Goal: Task Accomplishment & Management: Manage account settings

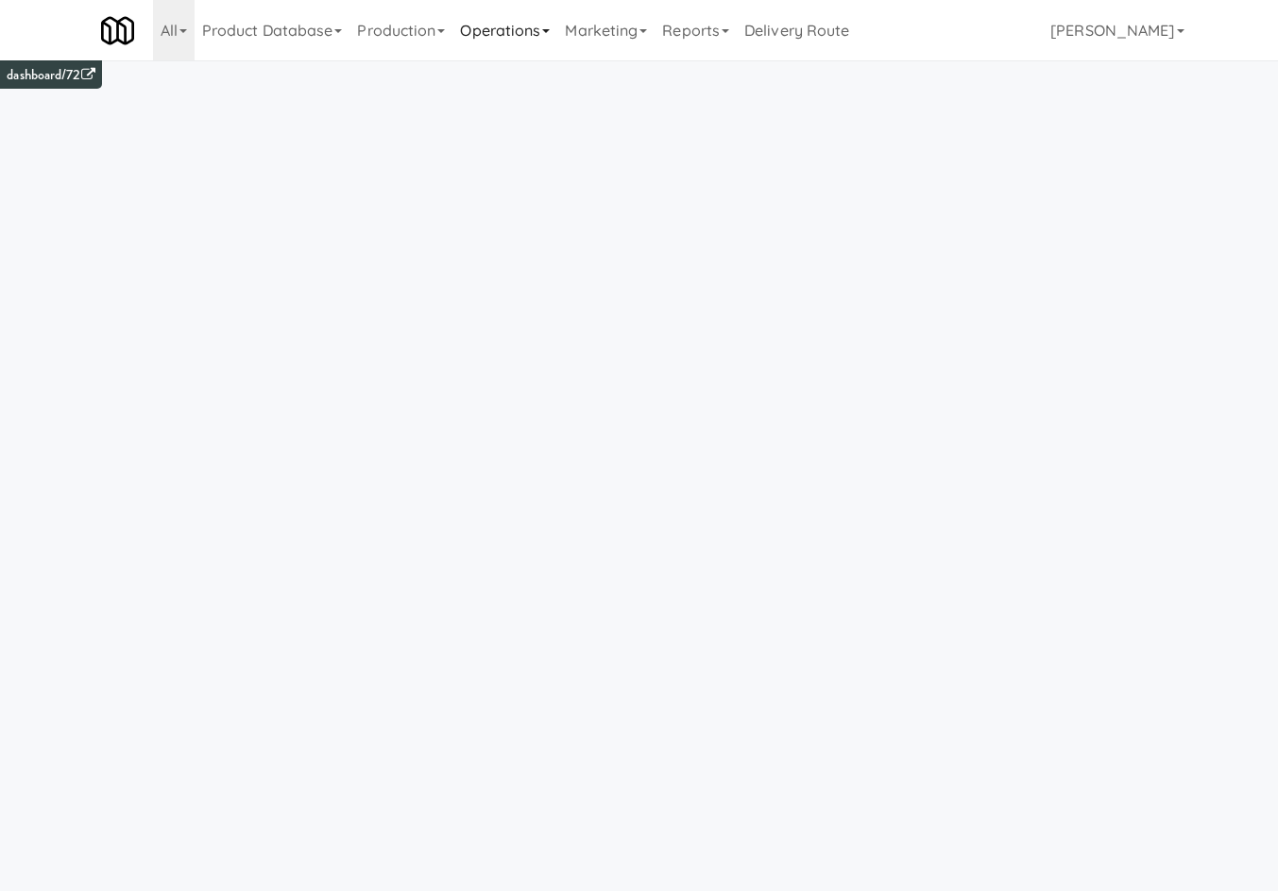
click at [488, 53] on link "Operations" at bounding box center [504, 30] width 105 height 60
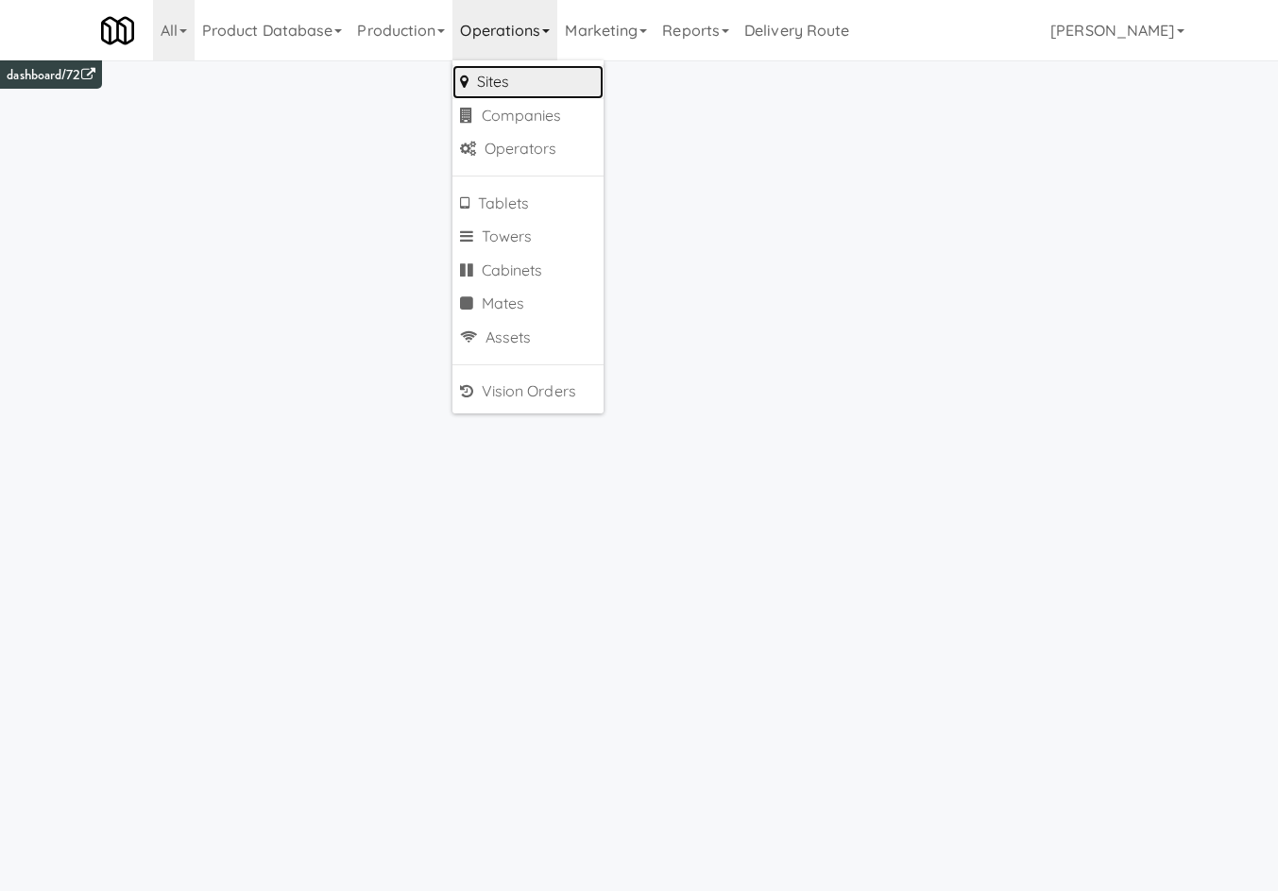
click at [510, 87] on link "Sites" at bounding box center [527, 82] width 151 height 34
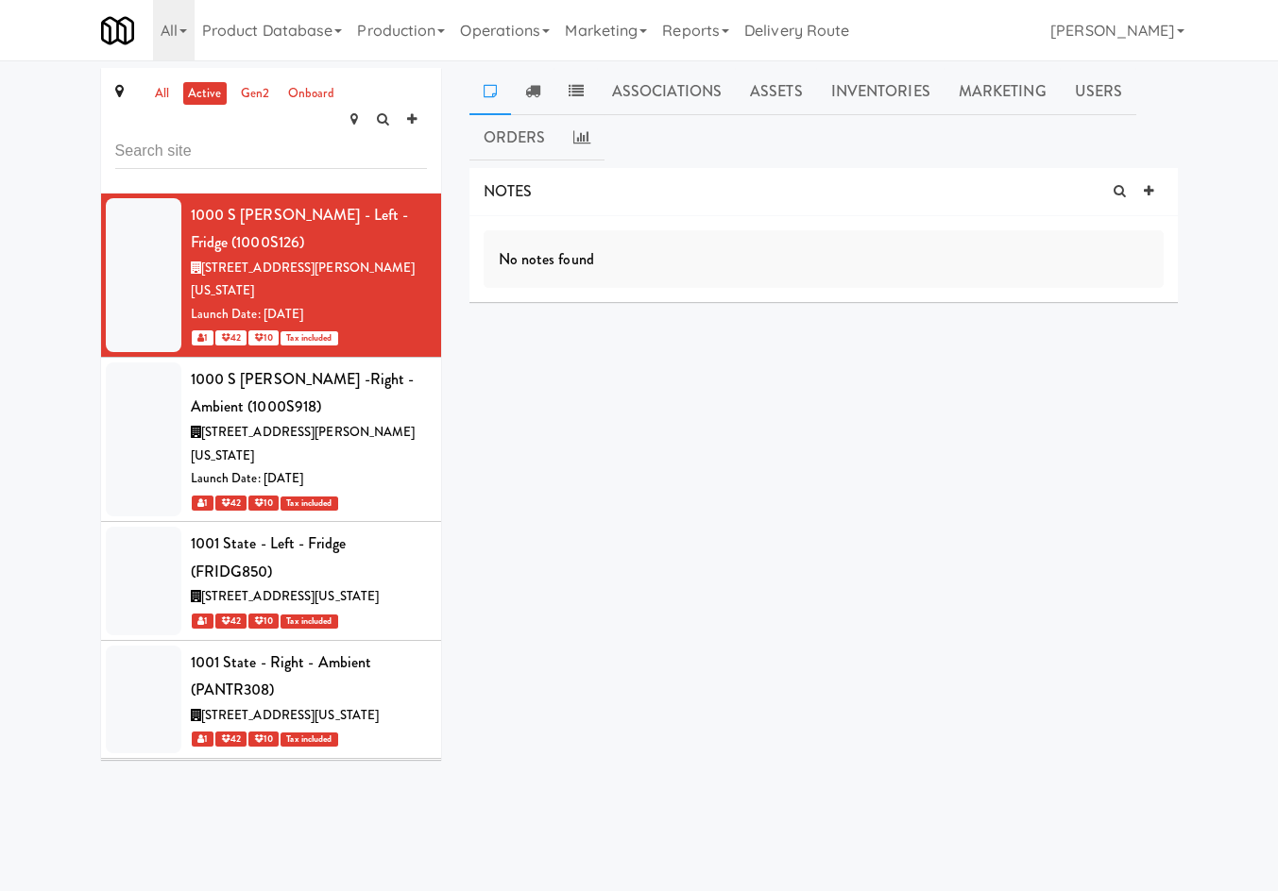
click at [482, 93] on link at bounding box center [490, 91] width 42 height 47
click at [1143, 179] on link at bounding box center [1148, 192] width 28 height 28
click at [674, 337] on div "site × Add Tag" at bounding box center [734, 343] width 503 height 30
type input "network"
click at [688, 291] on p at bounding box center [824, 285] width 650 height 21
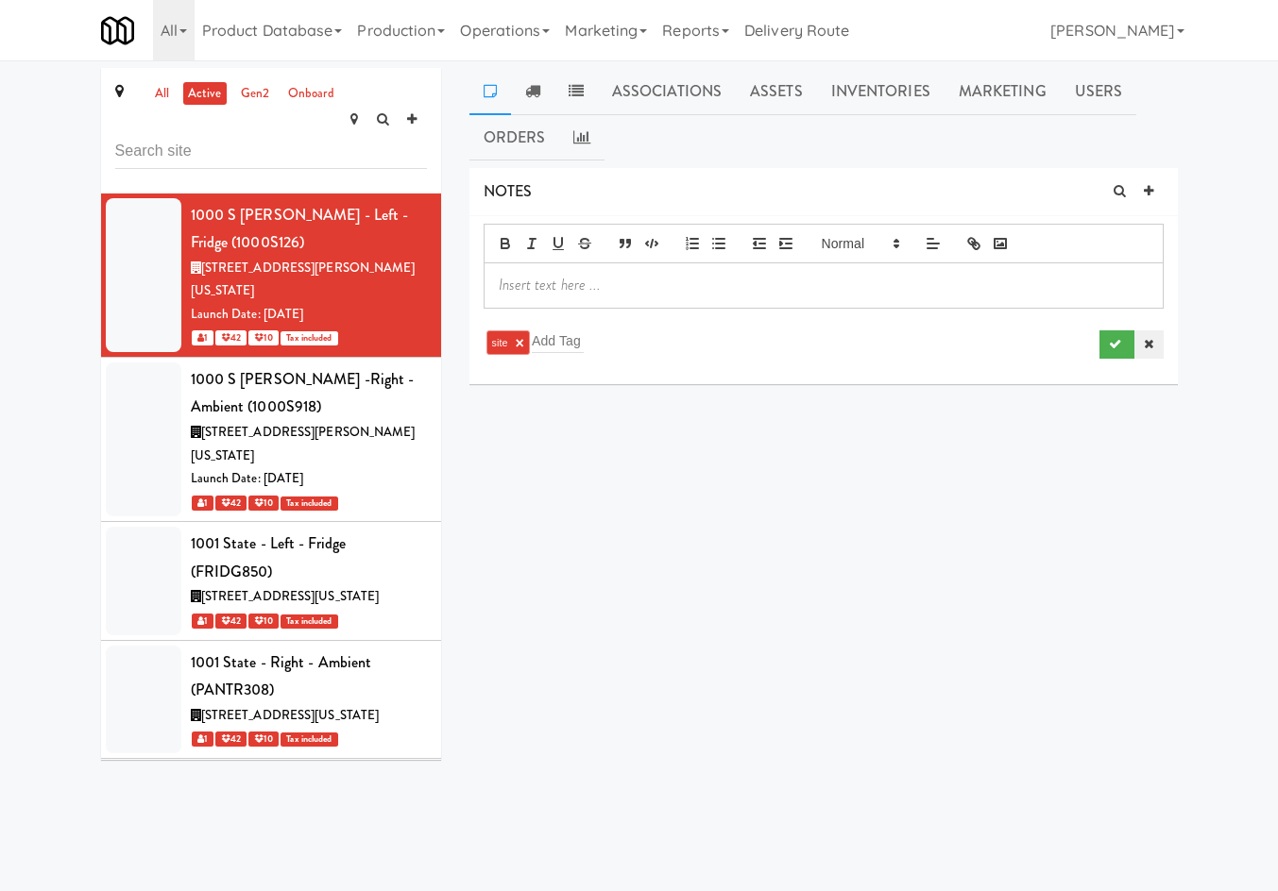
click at [1151, 348] on icon at bounding box center [1148, 344] width 9 height 12
click at [495, 25] on link "Operations" at bounding box center [504, 30] width 105 height 60
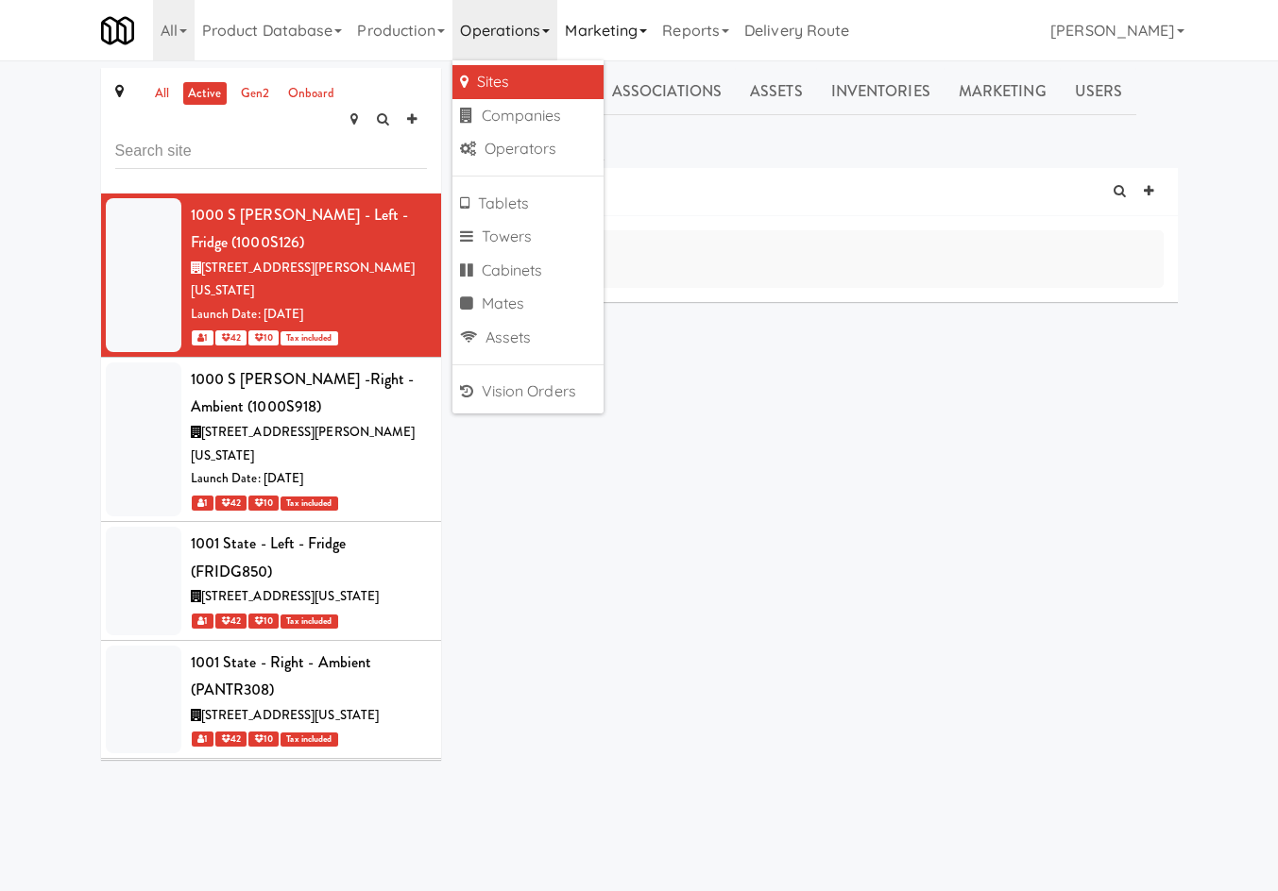
drag, startPoint x: 588, startPoint y: 47, endPoint x: 614, endPoint y: 58, distance: 27.5
click at [589, 47] on link "Marketing" at bounding box center [605, 30] width 97 height 60
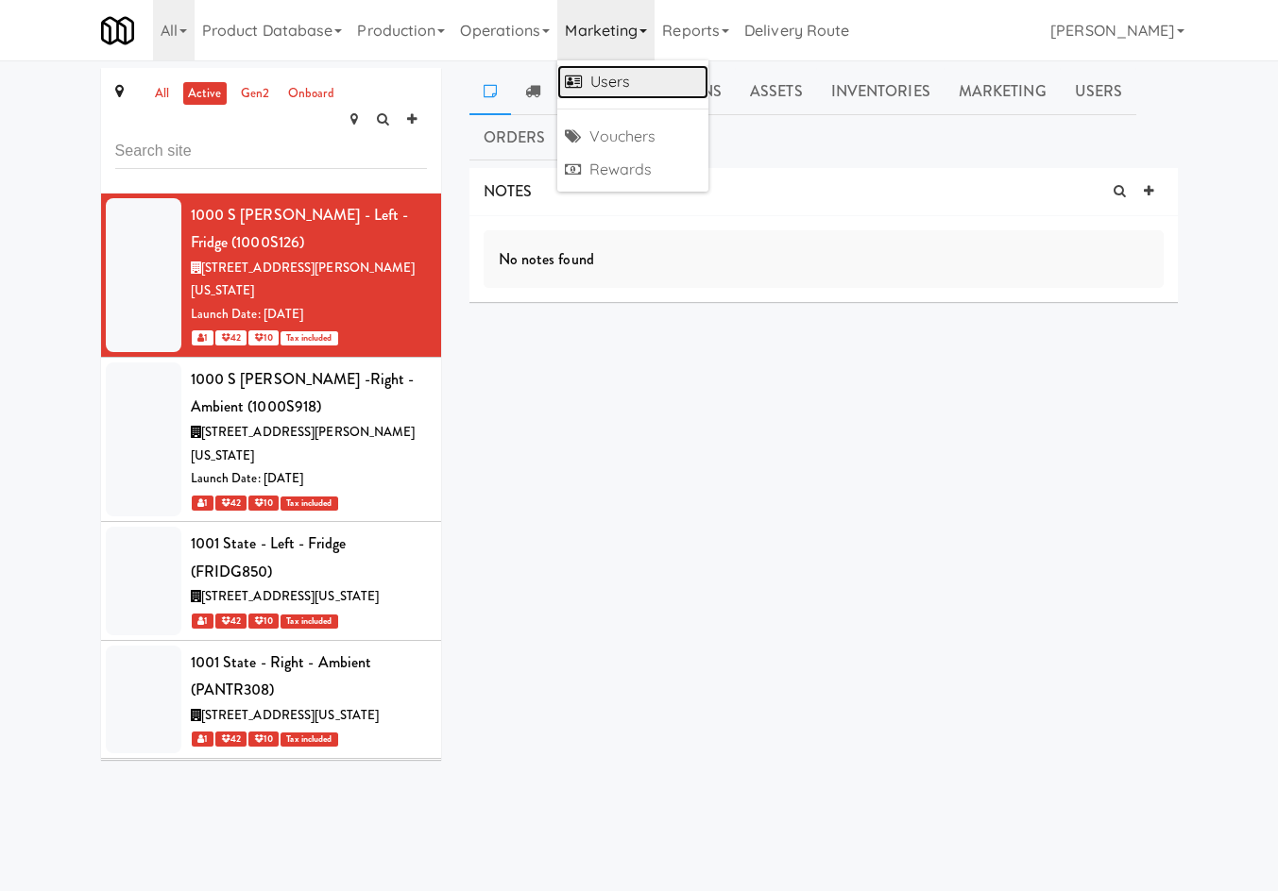
click at [641, 72] on link "Users" at bounding box center [632, 82] width 151 height 34
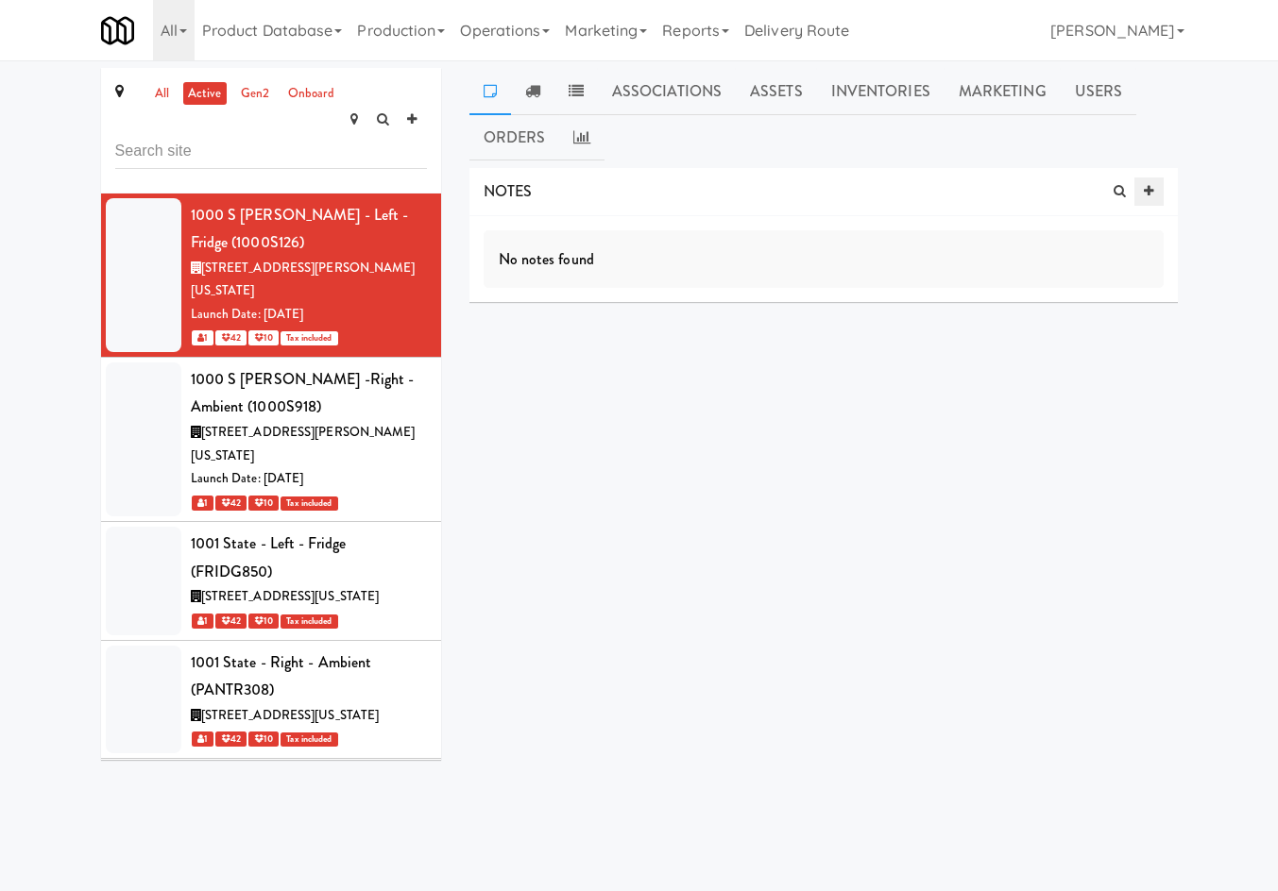
click at [1154, 195] on link at bounding box center [1148, 192] width 28 height 28
click at [727, 264] on div at bounding box center [823, 284] width 678 height 43
click at [1103, 344] on button "submit" at bounding box center [1116, 345] width 35 height 28
click at [1043, 574] on div "NOTES test [PERSON_NAME] at [GEOGRAPHIC_DATA][DATE] 10:59 AM site DELIVERIES De…" at bounding box center [823, 404] width 708 height 472
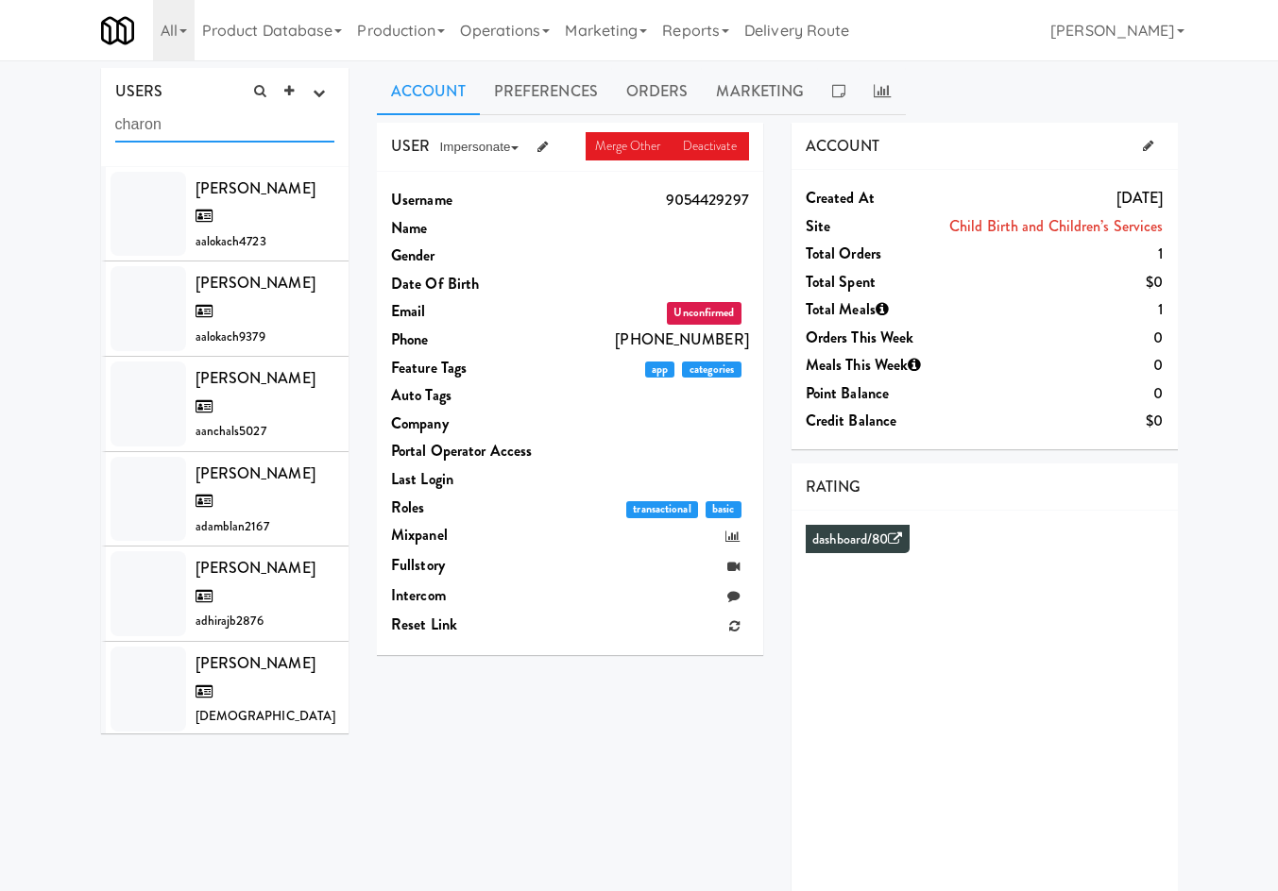
type input "charon"
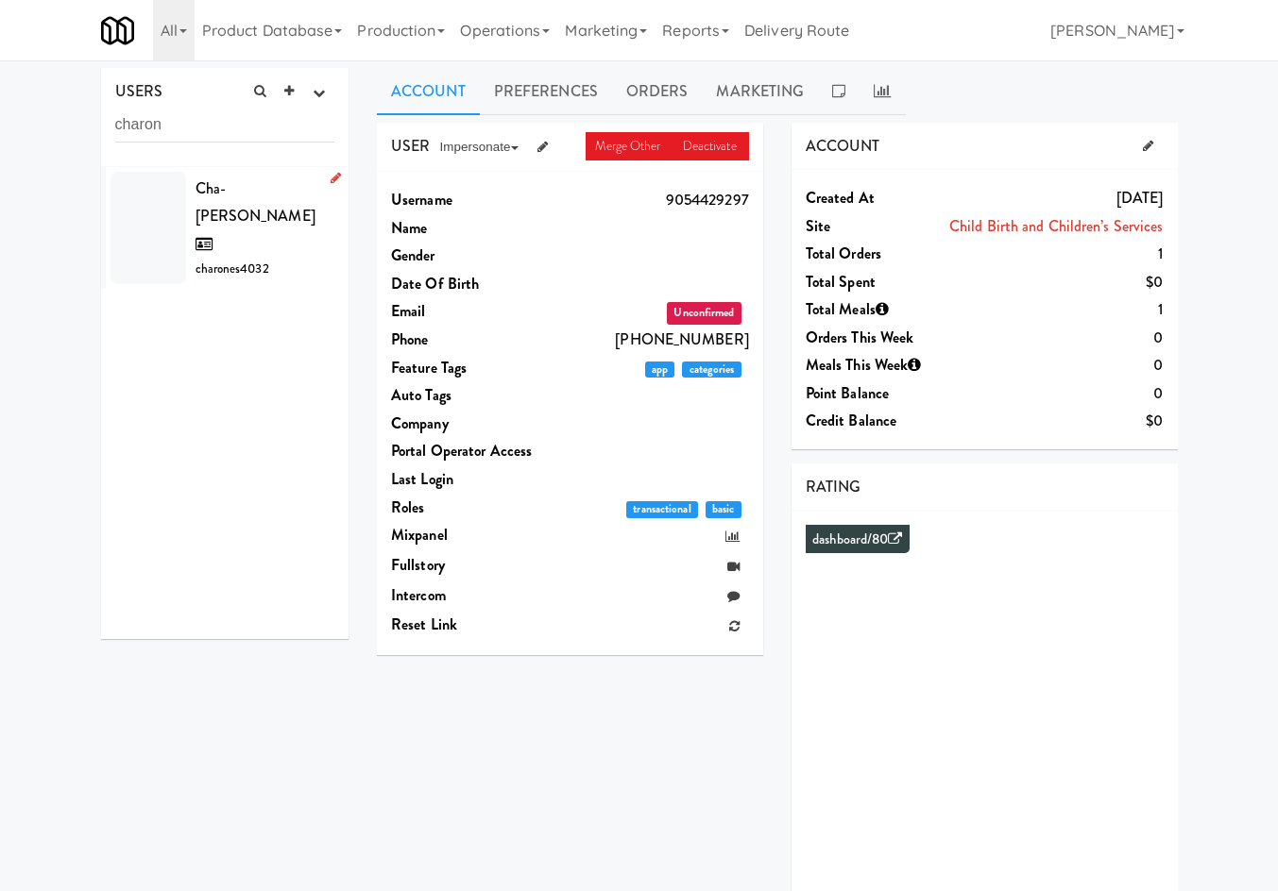
click at [219, 223] on span "Cha-ron Estevan Cramer" at bounding box center [255, 216] width 120 height 77
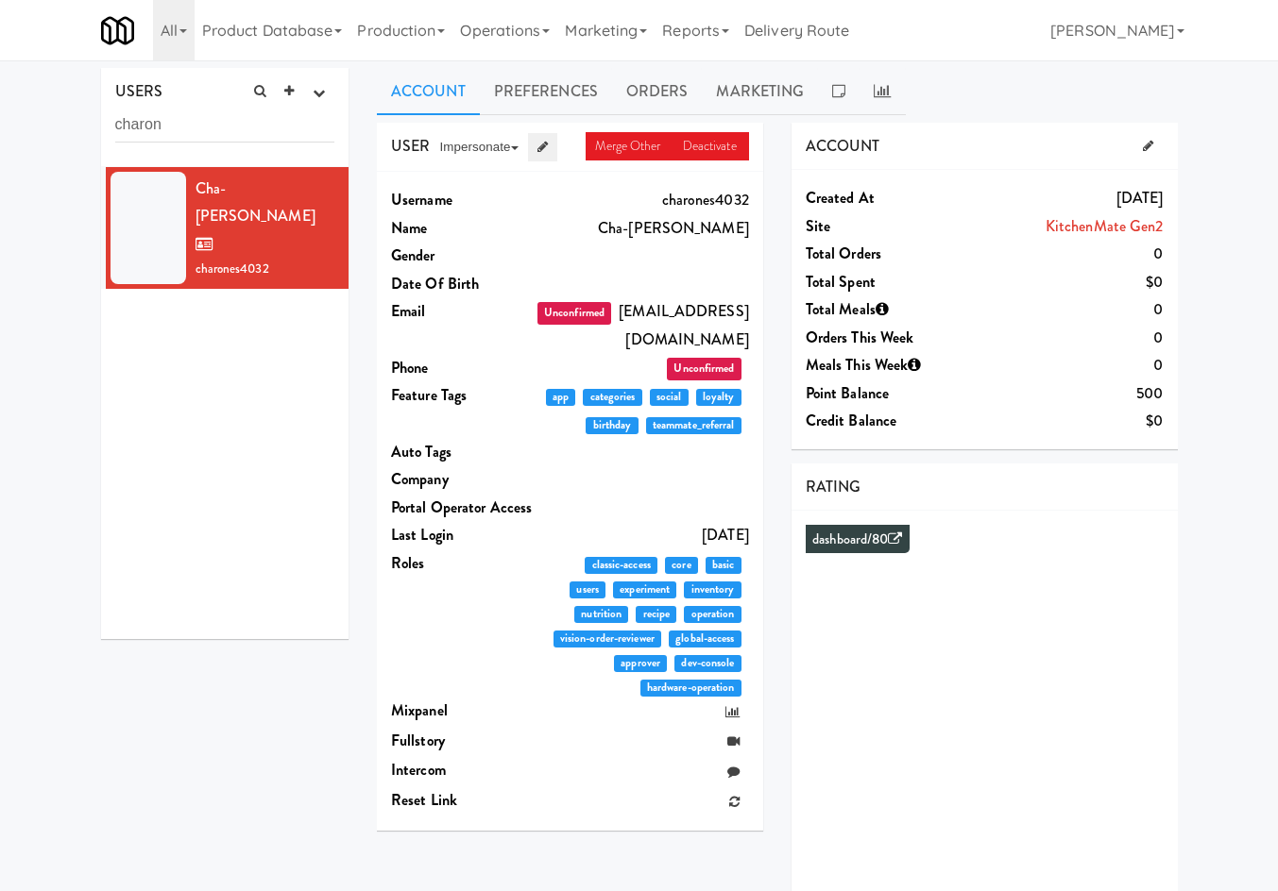
click at [541, 146] on icon at bounding box center [542, 147] width 10 height 12
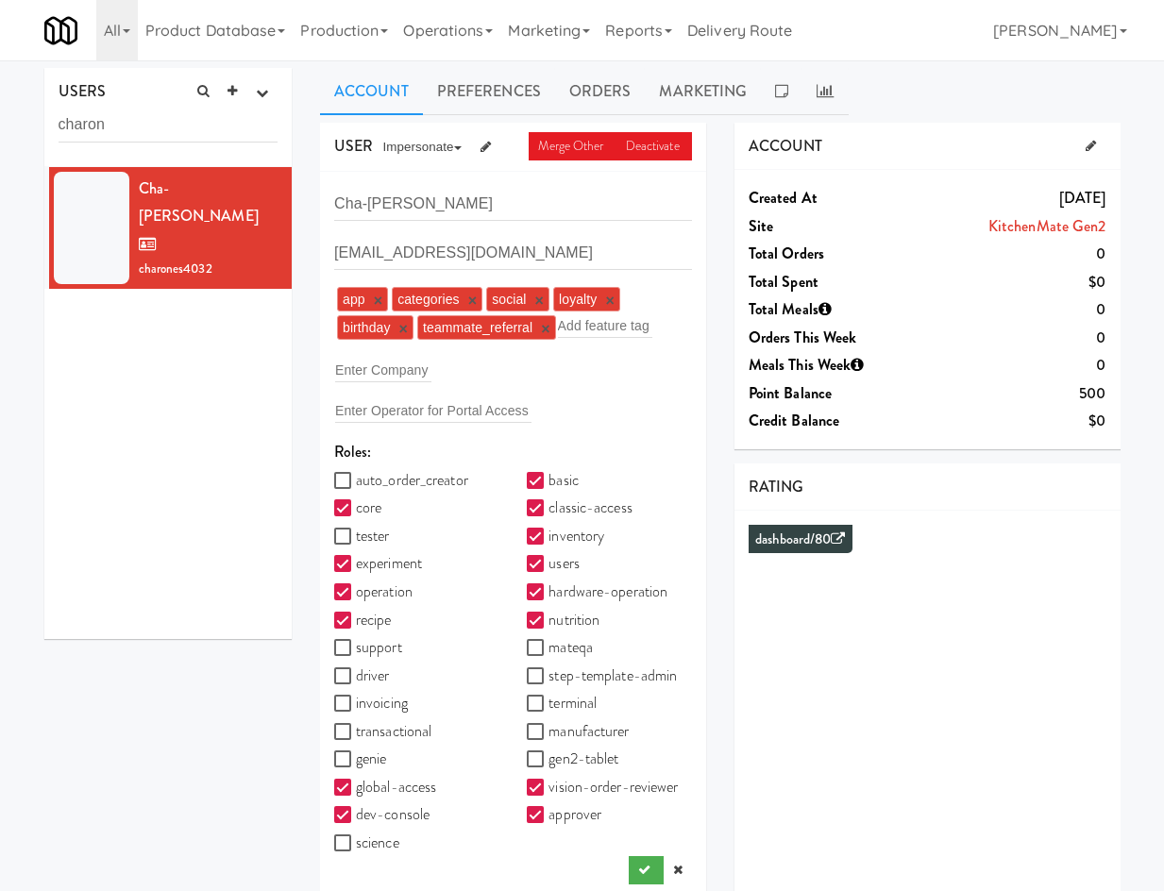
click at [393, 648] on label "support" at bounding box center [368, 648] width 68 height 28
click at [356, 648] on input "support" at bounding box center [345, 648] width 22 height 15
checkbox input "true"
click at [641, 867] on icon "submit" at bounding box center [644, 870] width 12 height 12
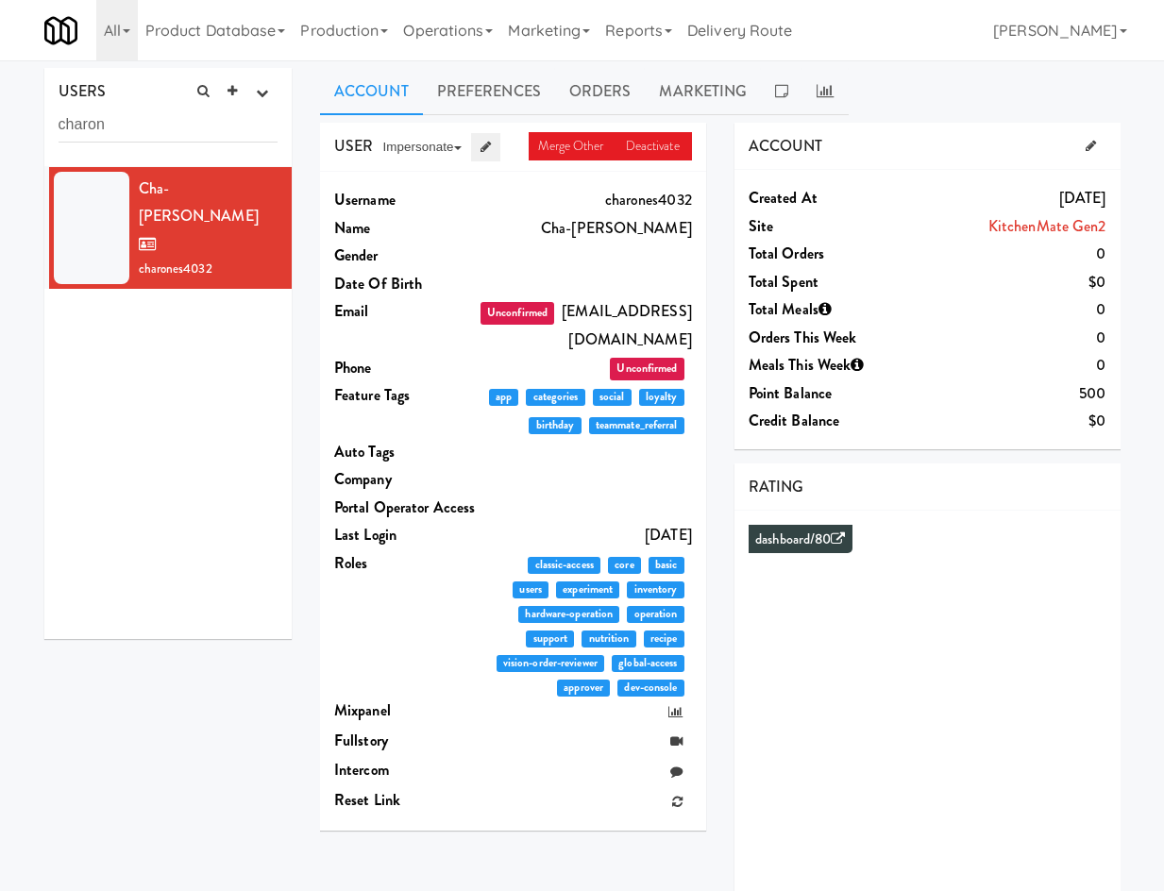
click at [491, 152] on icon at bounding box center [486, 147] width 10 height 12
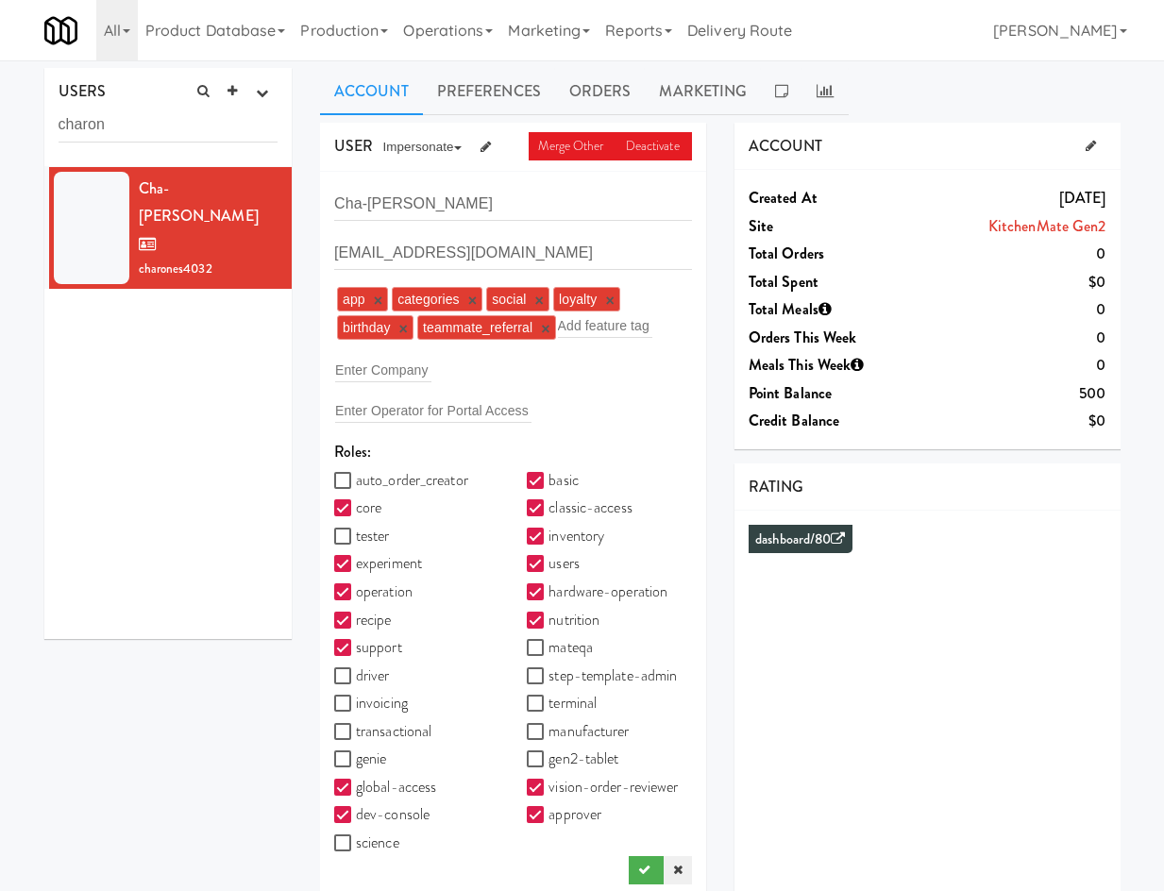
click at [683, 869] on link at bounding box center [678, 871] width 28 height 28
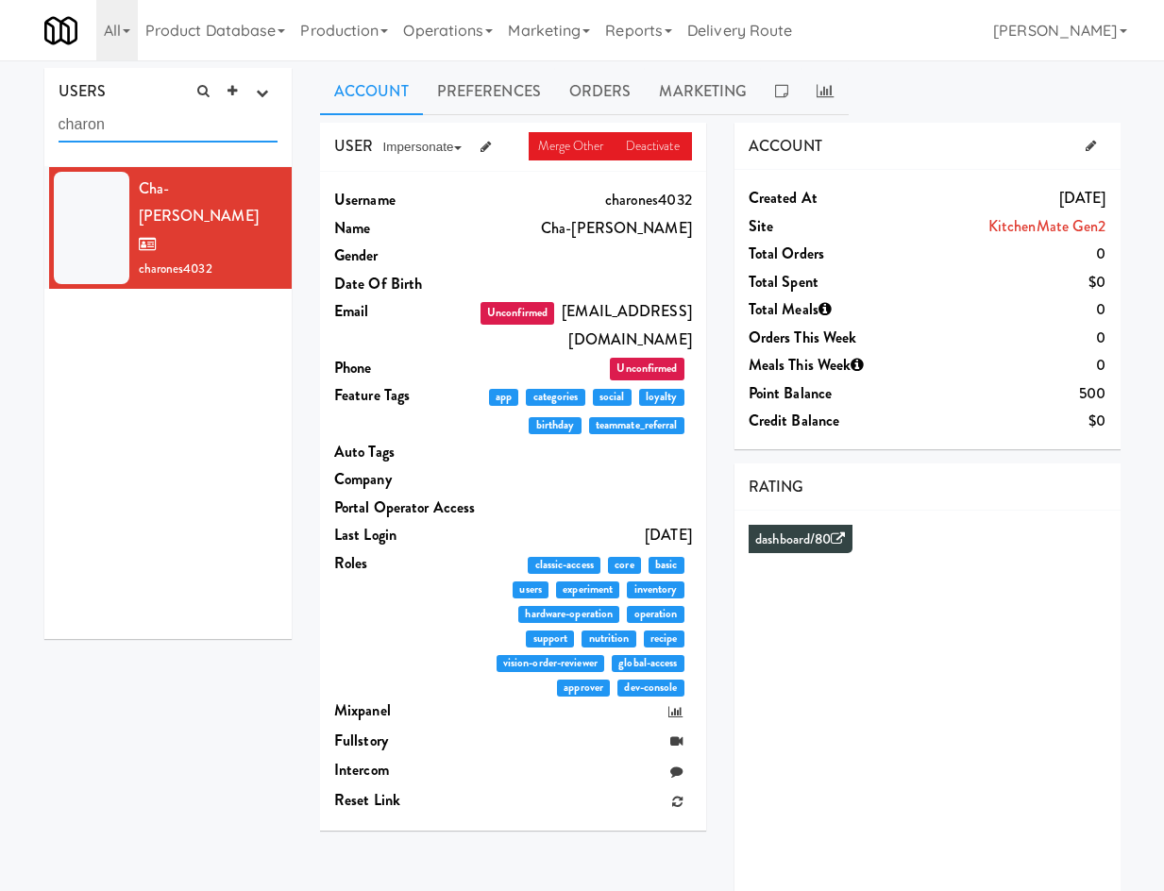
click at [201, 127] on input "charon" at bounding box center [169, 125] width 220 height 35
click at [201, 126] on input "charon" at bounding box center [169, 125] width 220 height 35
click at [201, 127] on input "charon" at bounding box center [169, 125] width 220 height 35
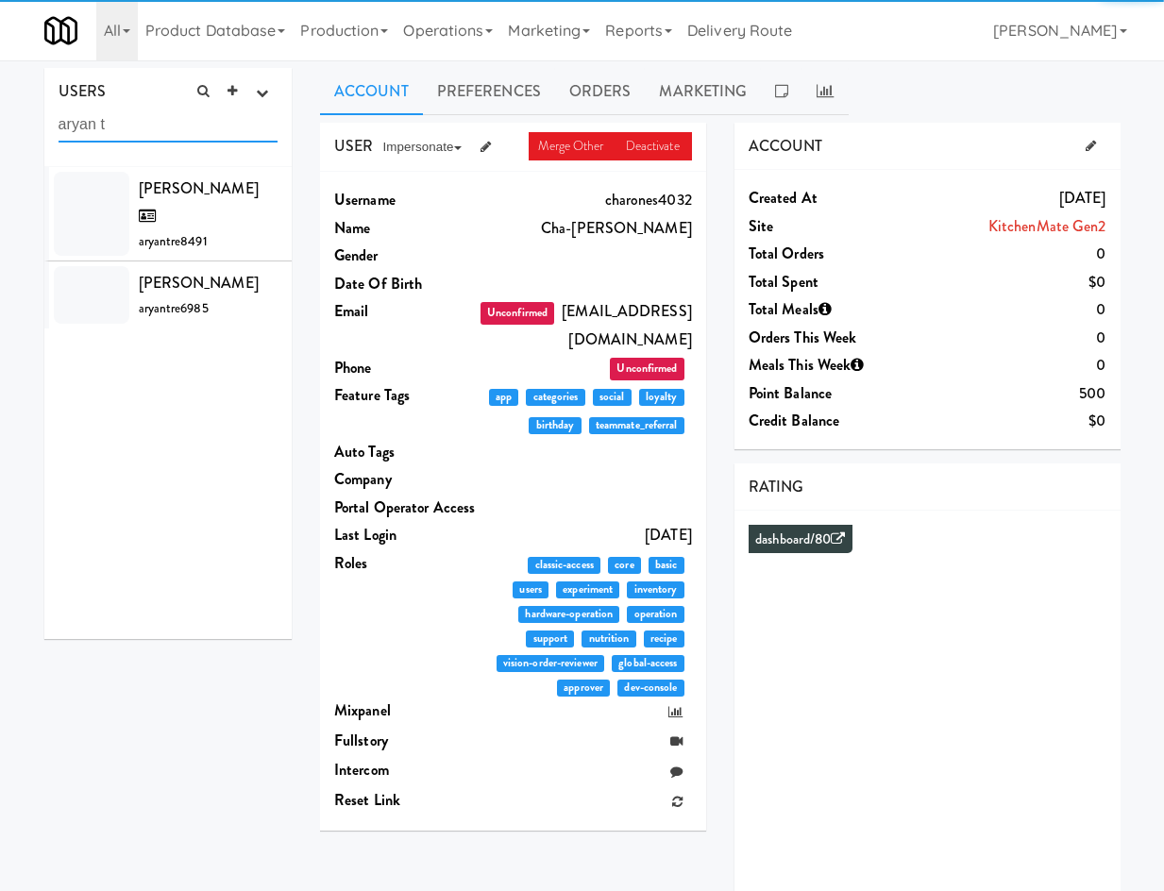
type input "aryan t"
click at [177, 232] on span "aryantre8491" at bounding box center [173, 241] width 69 height 18
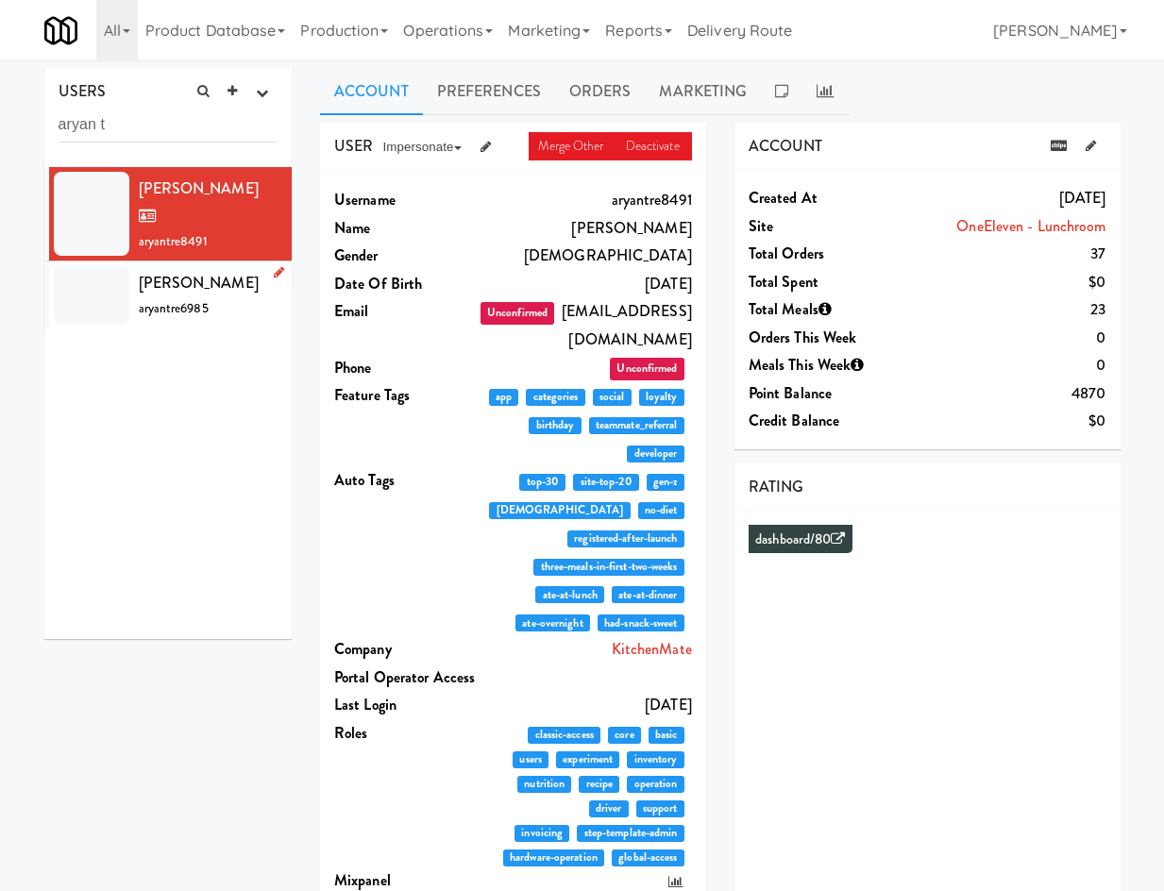
click at [144, 299] on span "aryantre6985" at bounding box center [174, 308] width 70 height 18
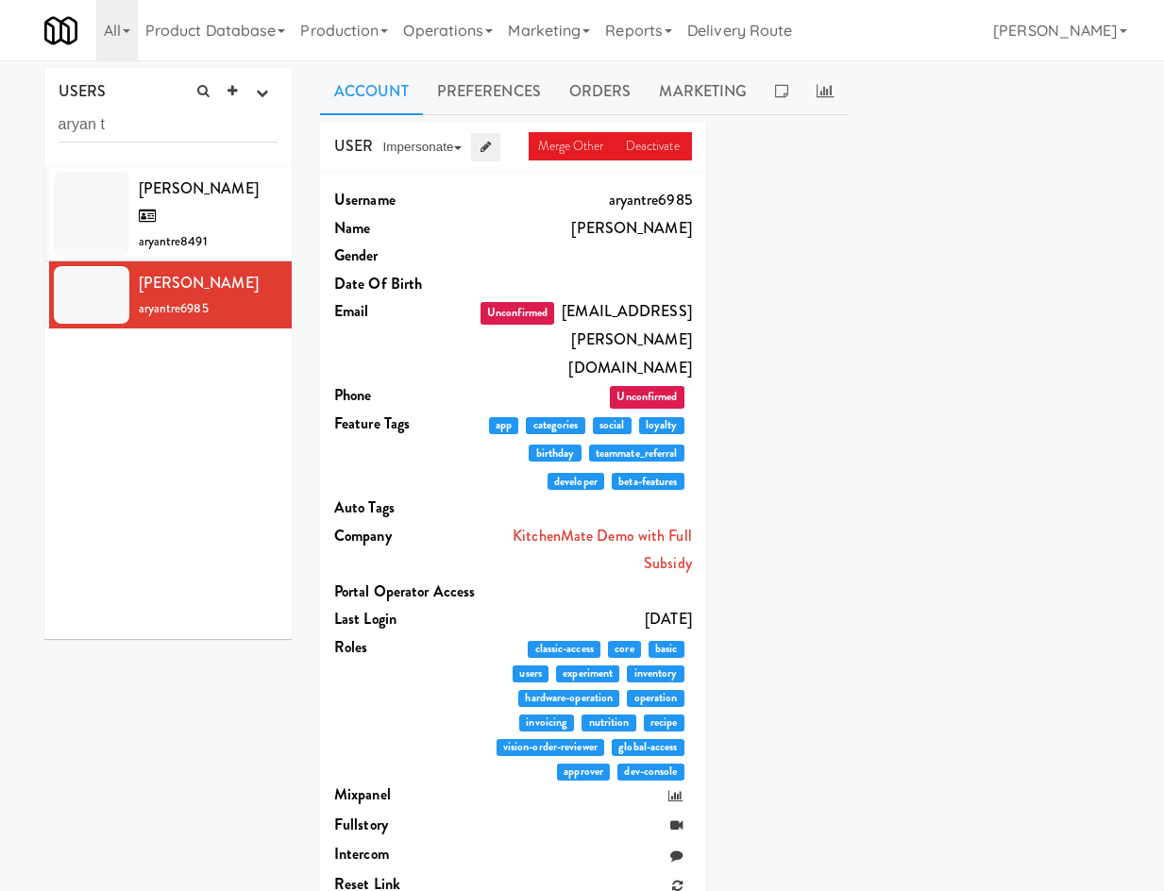
click at [491, 146] on icon at bounding box center [486, 147] width 10 height 12
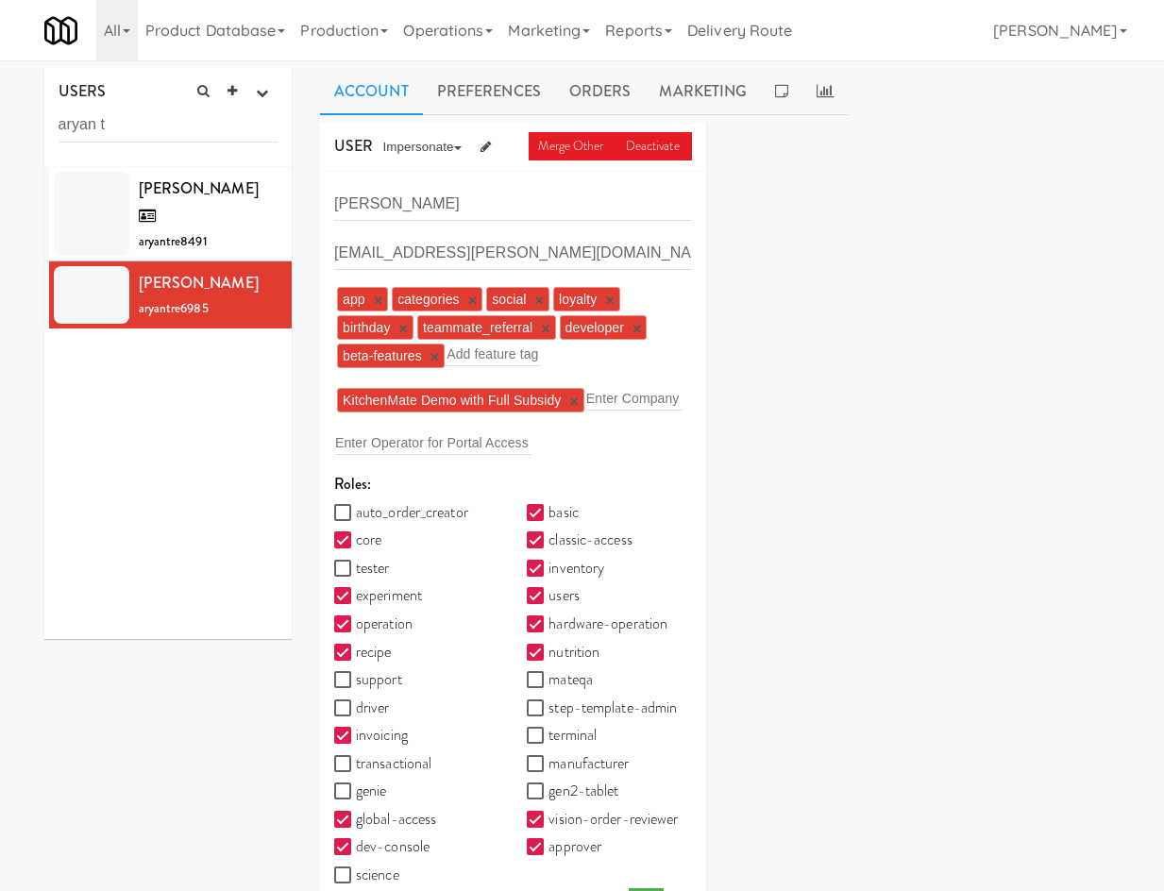
scroll to position [60, 0]
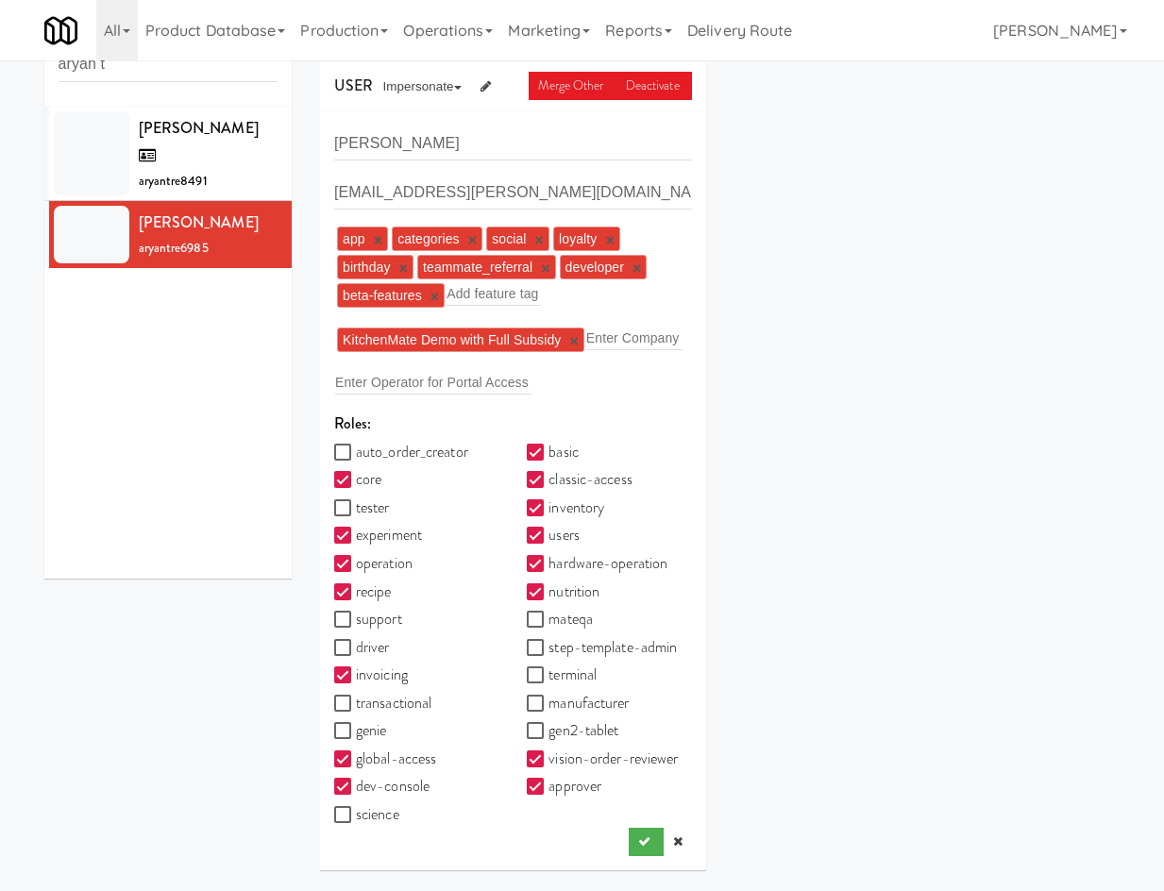
click at [380, 619] on label "support" at bounding box center [368, 619] width 68 height 28
click at [356, 619] on input "support" at bounding box center [345, 620] width 22 height 15
checkbox input "true"
click at [636, 847] on button "submit" at bounding box center [646, 842] width 35 height 28
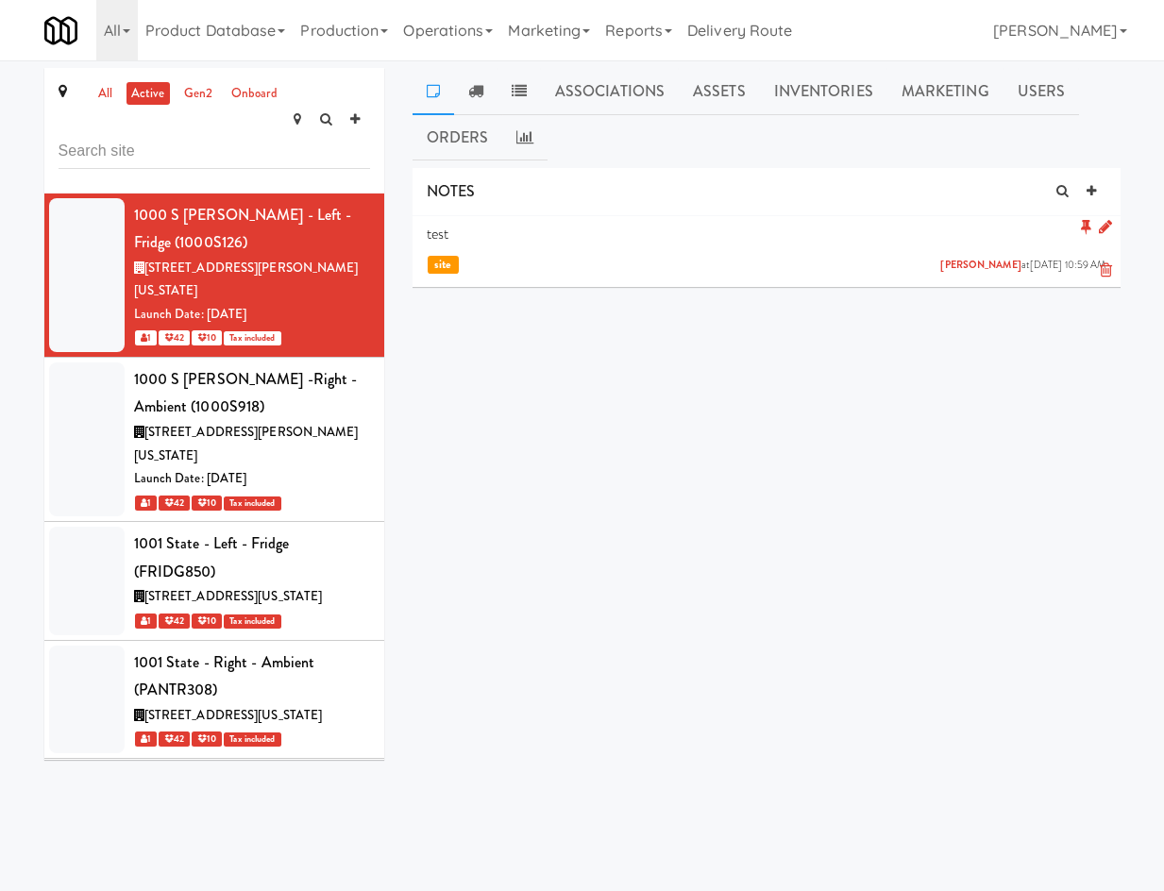
click at [1107, 271] on icon at bounding box center [1106, 271] width 12 height 16
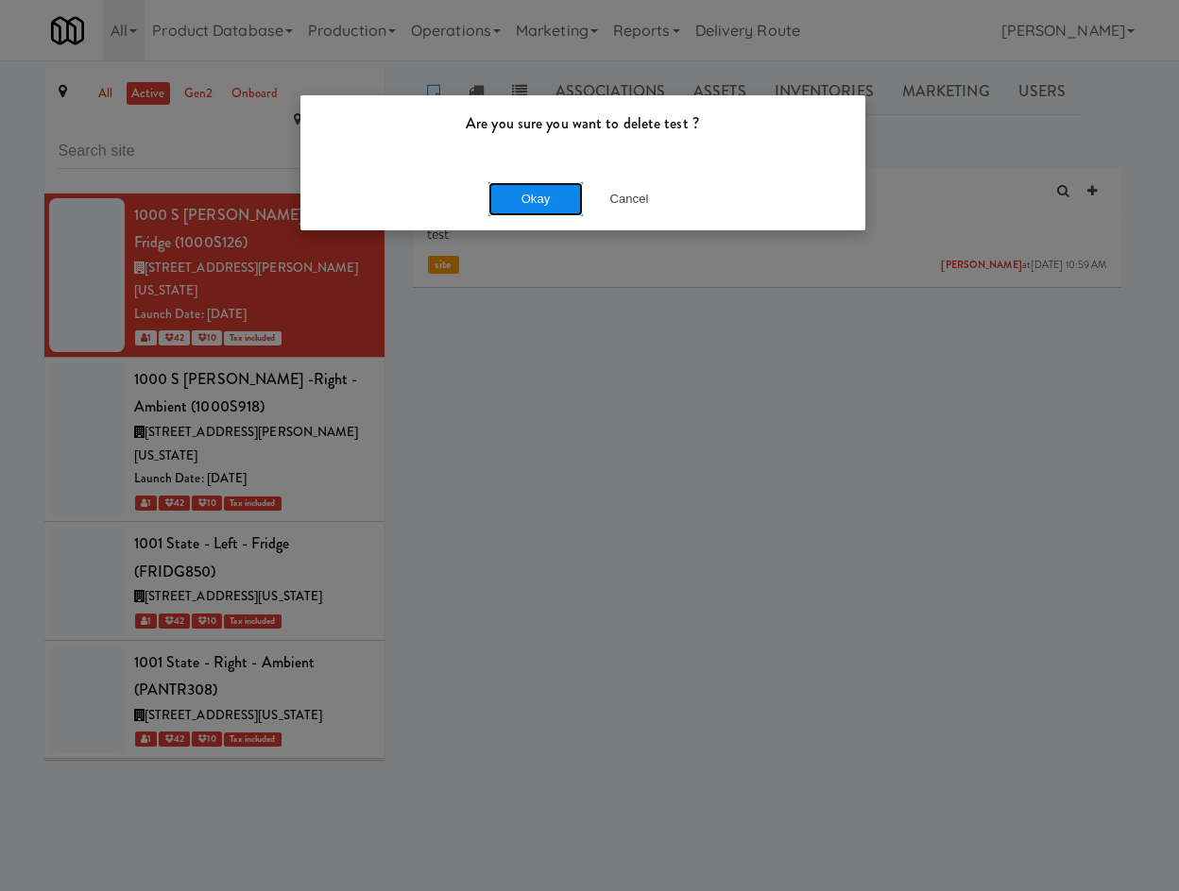
drag, startPoint x: 549, startPoint y: 197, endPoint x: 584, endPoint y: 248, distance: 61.8
click at [548, 198] on button "Okay" at bounding box center [535, 199] width 94 height 34
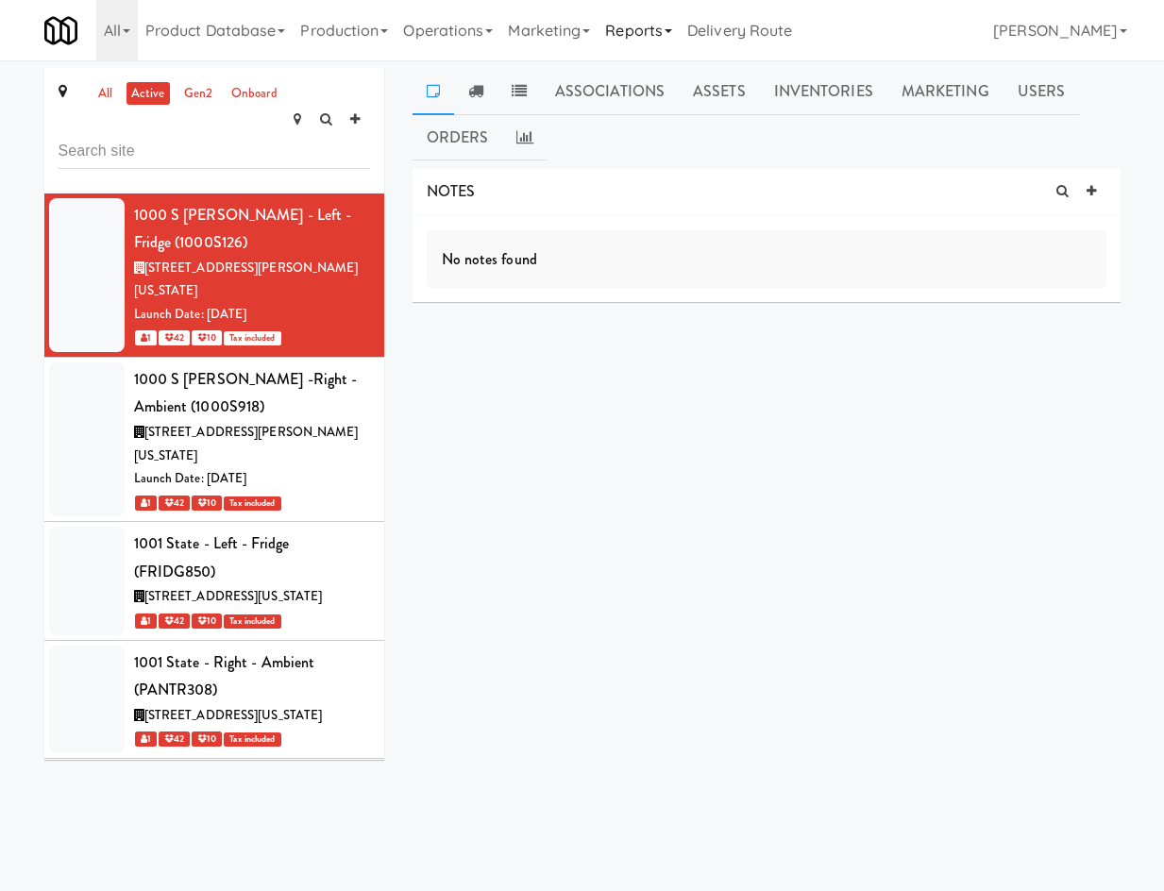
click at [643, 36] on link "Reports" at bounding box center [639, 30] width 82 height 60
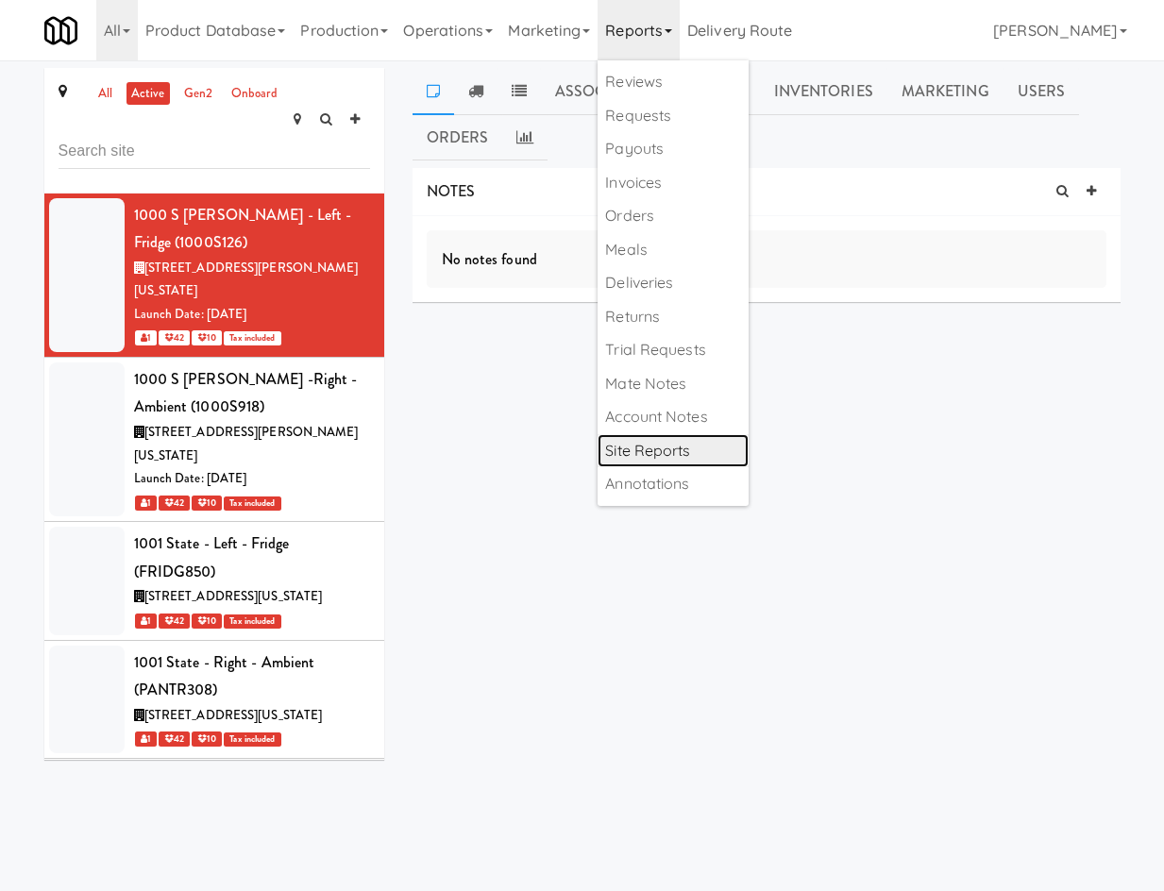
click at [681, 460] on link "Site Reports" at bounding box center [673, 451] width 151 height 34
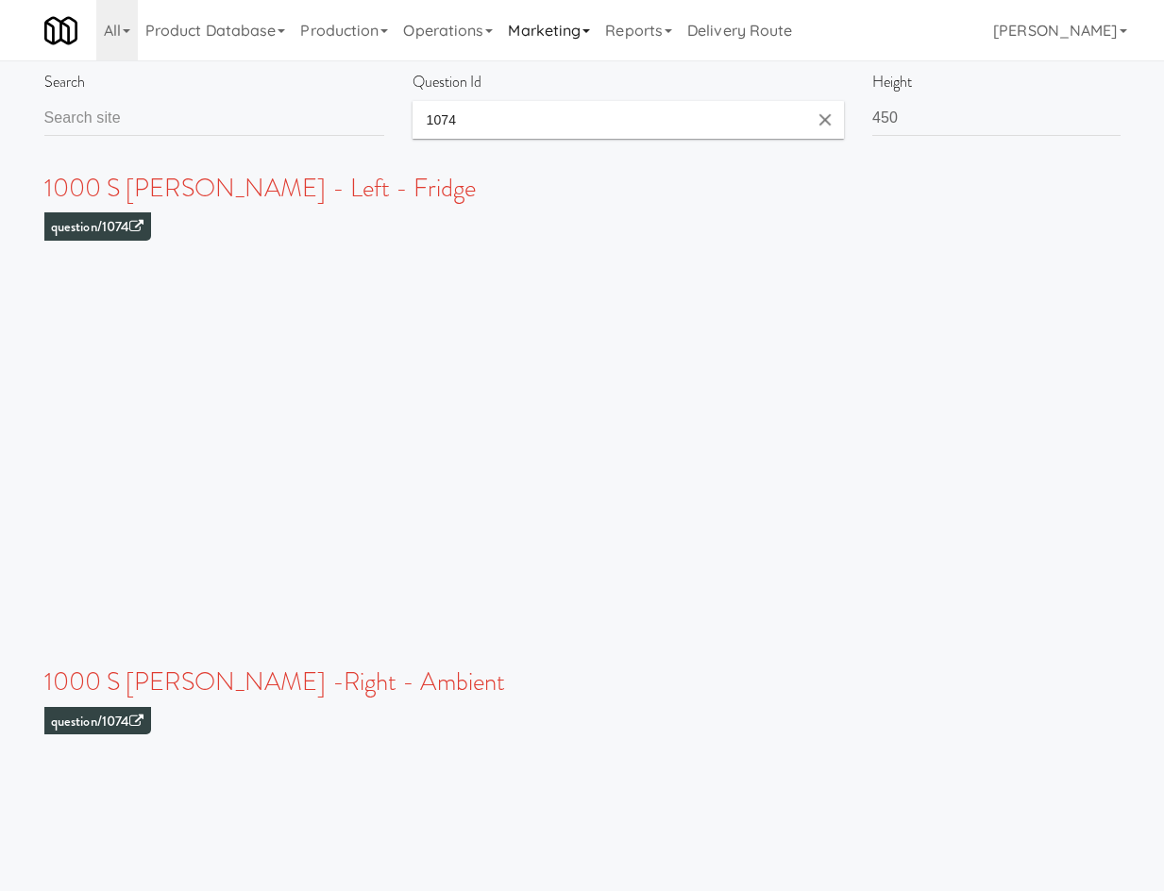
click at [598, 46] on link "Marketing" at bounding box center [548, 30] width 97 height 60
click at [650, 32] on link "Reports" at bounding box center [639, 30] width 82 height 60
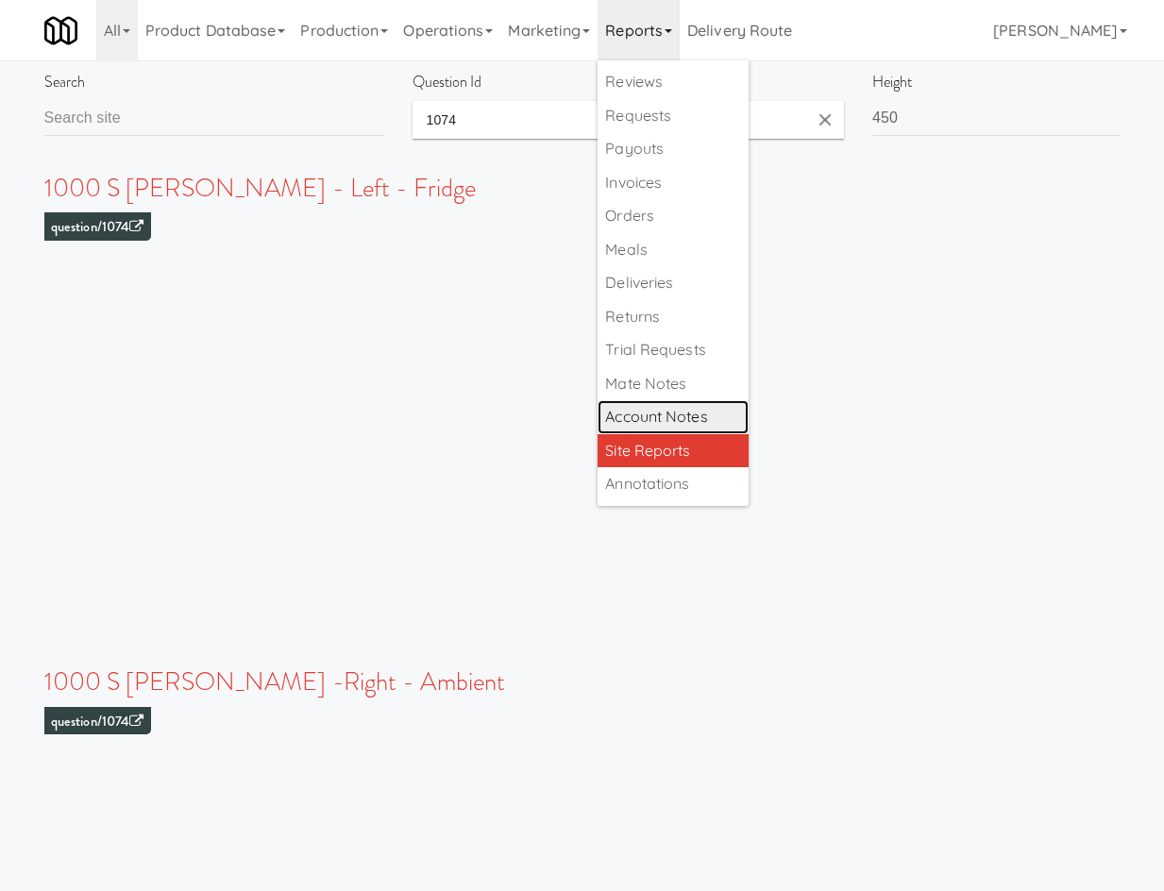
click at [697, 422] on link "Account Notes" at bounding box center [673, 417] width 151 height 34
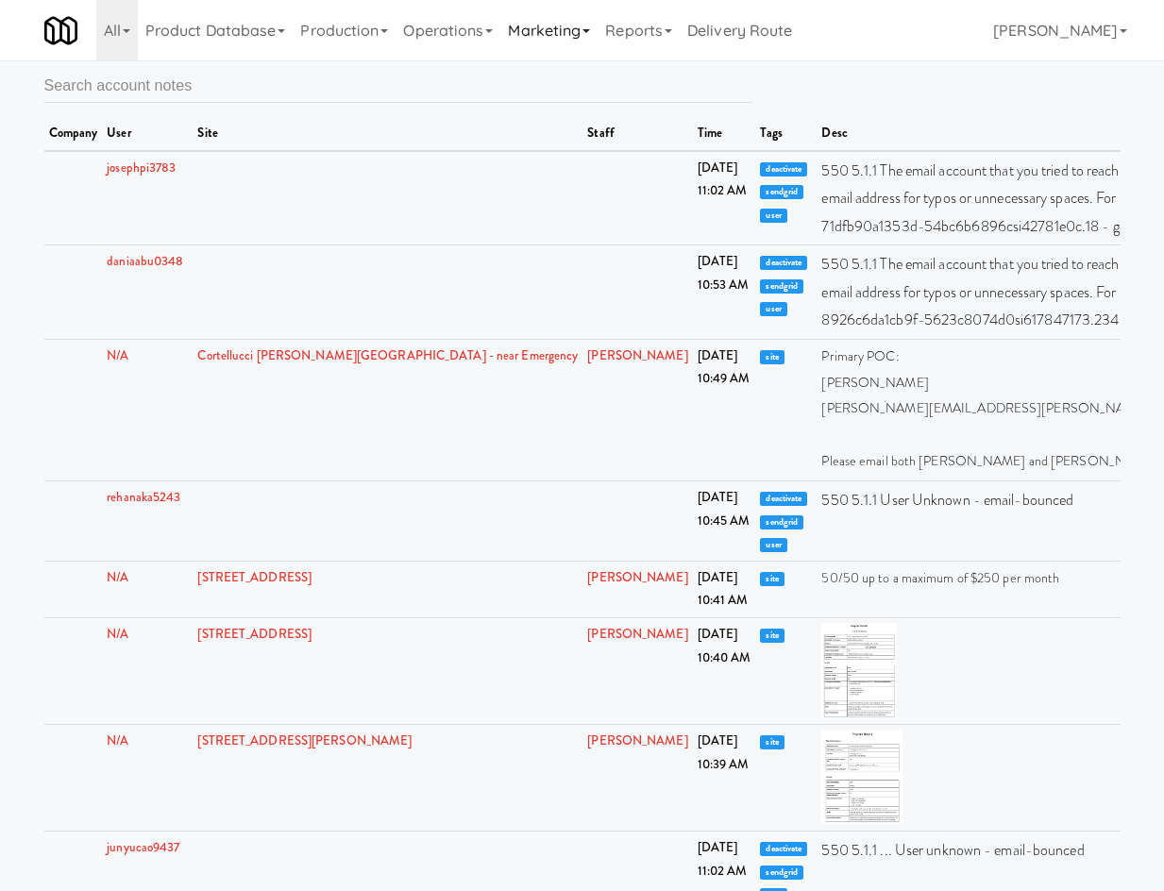
click at [562, 34] on link "Marketing" at bounding box center [548, 30] width 97 height 60
click at [614, 36] on link "Reports" at bounding box center [639, 30] width 82 height 60
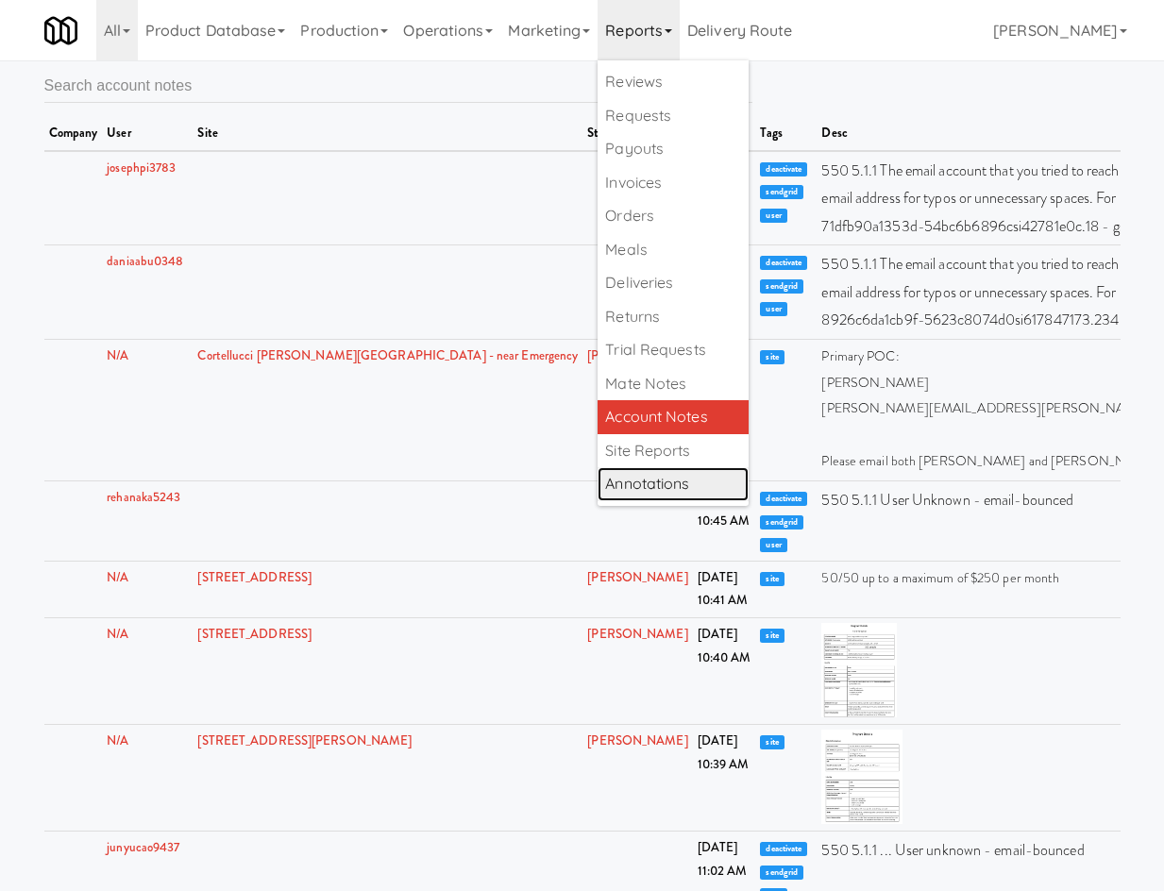
click at [687, 478] on link "Annotations" at bounding box center [673, 484] width 151 height 34
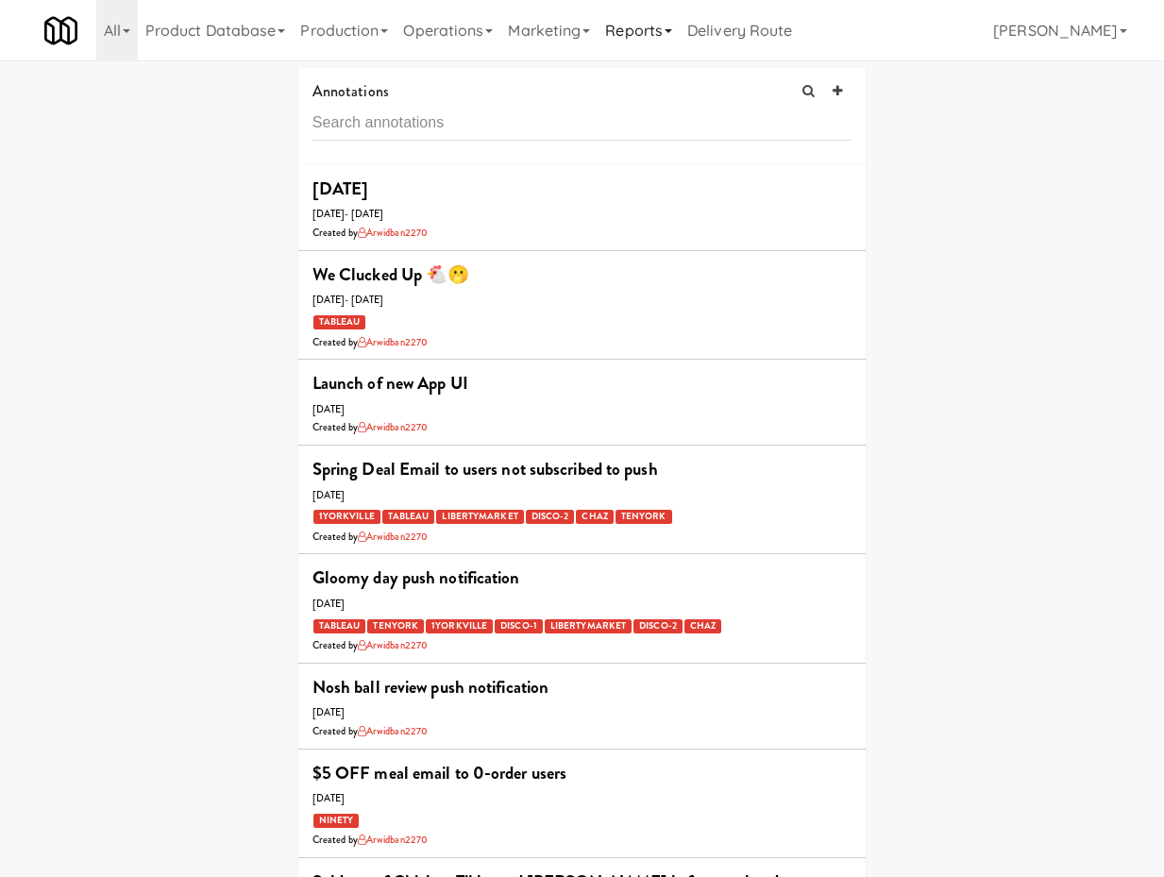
click at [643, 33] on link "Reports" at bounding box center [639, 30] width 82 height 60
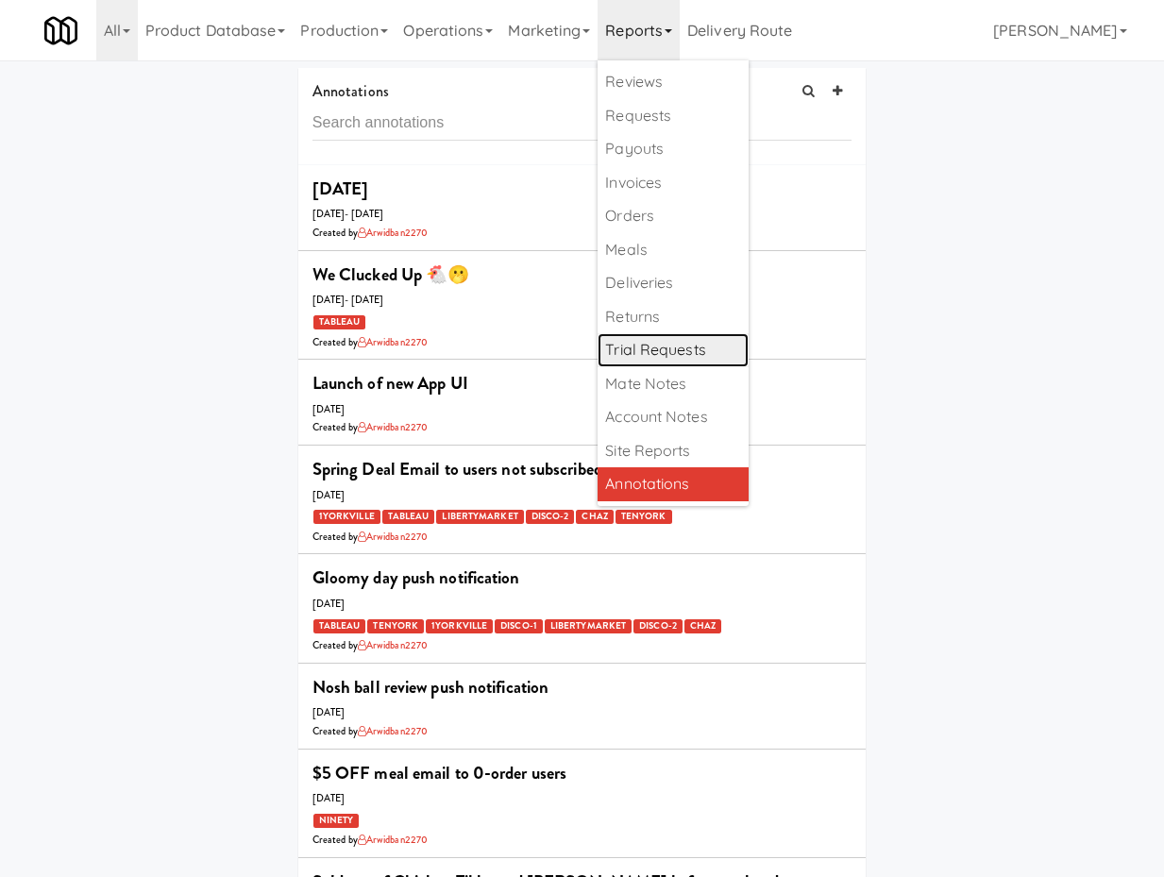
click at [667, 354] on link "Trial Requests" at bounding box center [673, 350] width 151 height 34
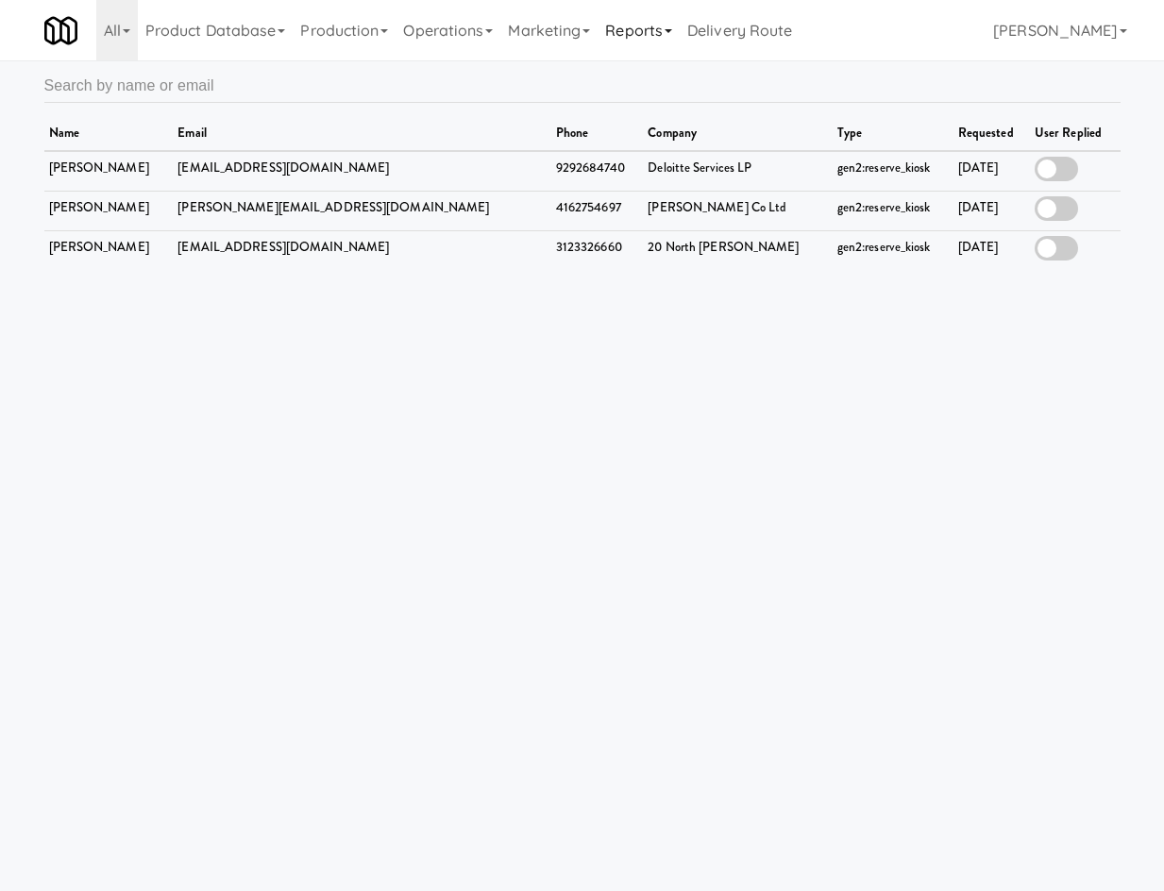
click at [626, 45] on link "Reports" at bounding box center [639, 30] width 82 height 60
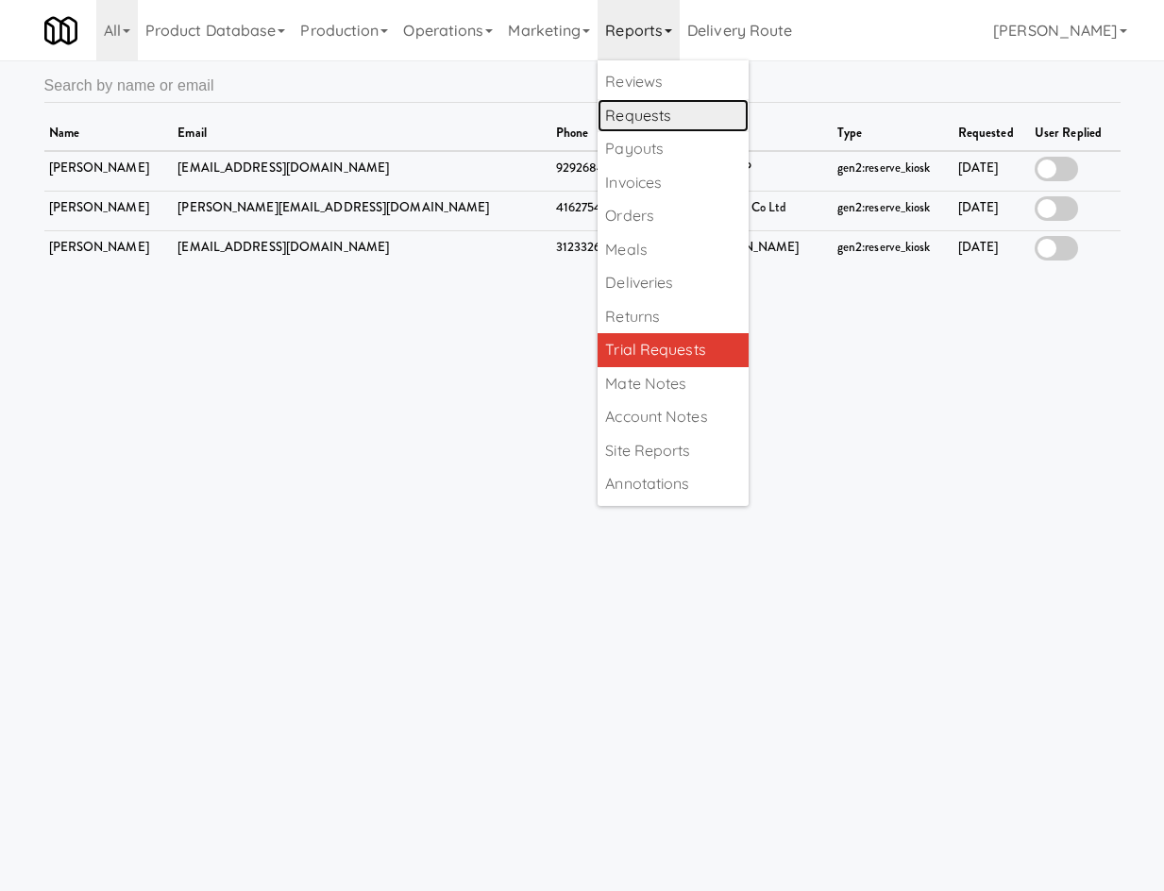
click at [662, 123] on link "Requests" at bounding box center [673, 116] width 151 height 34
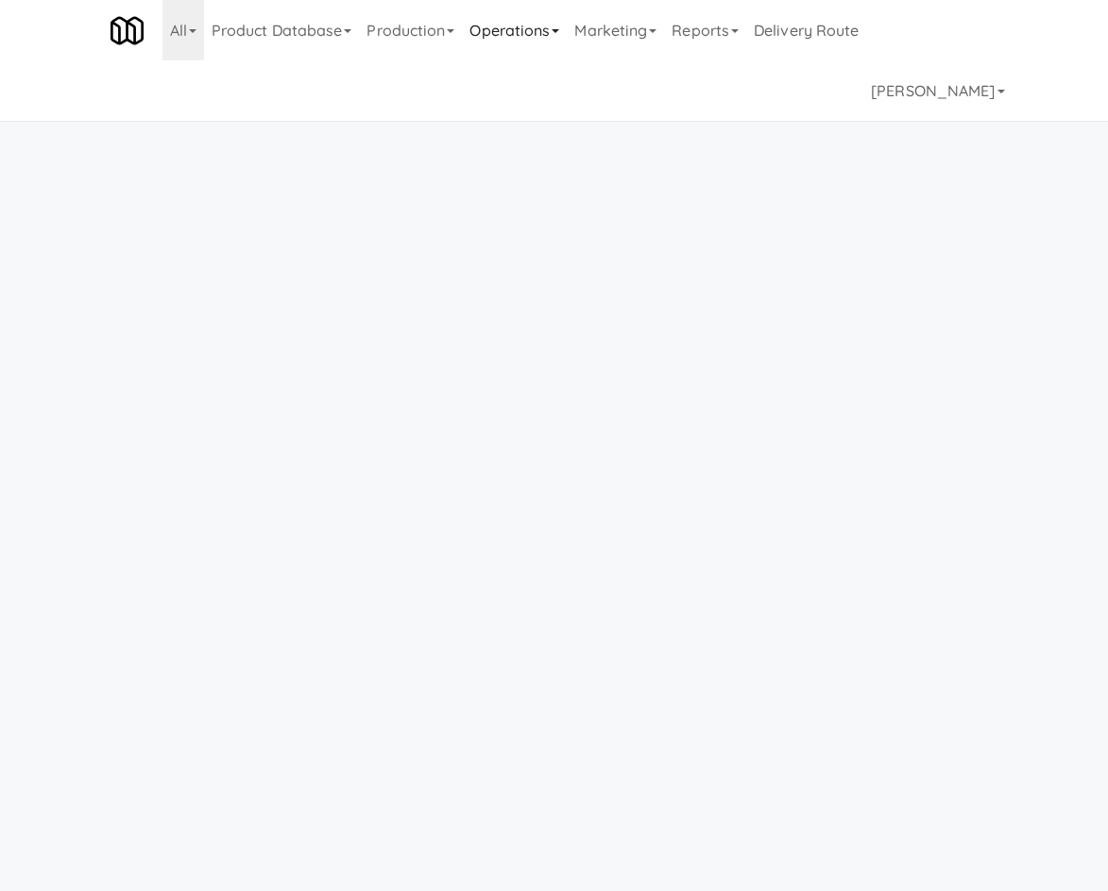
click at [518, 45] on link "Operations" at bounding box center [514, 30] width 105 height 60
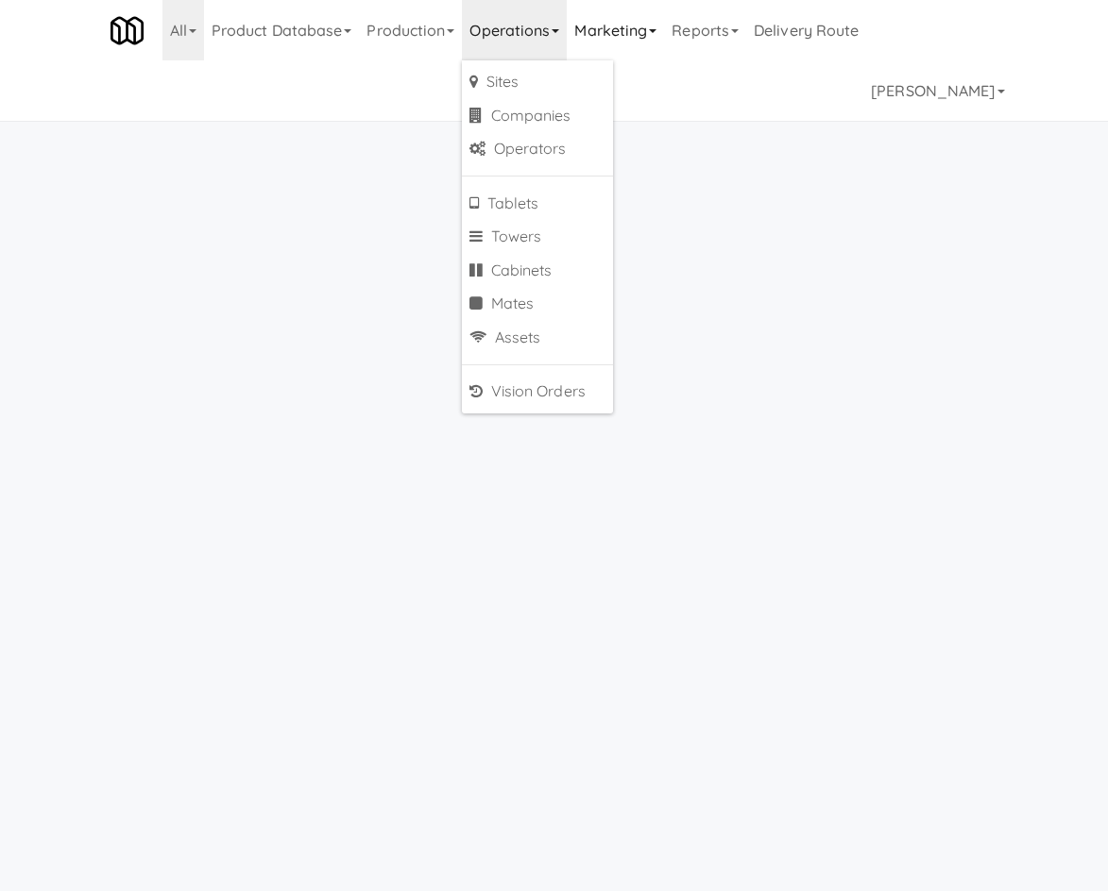
drag, startPoint x: 670, startPoint y: 34, endPoint x: 655, endPoint y: 58, distance: 27.5
click at [664, 36] on link "Marketing" at bounding box center [615, 30] width 97 height 60
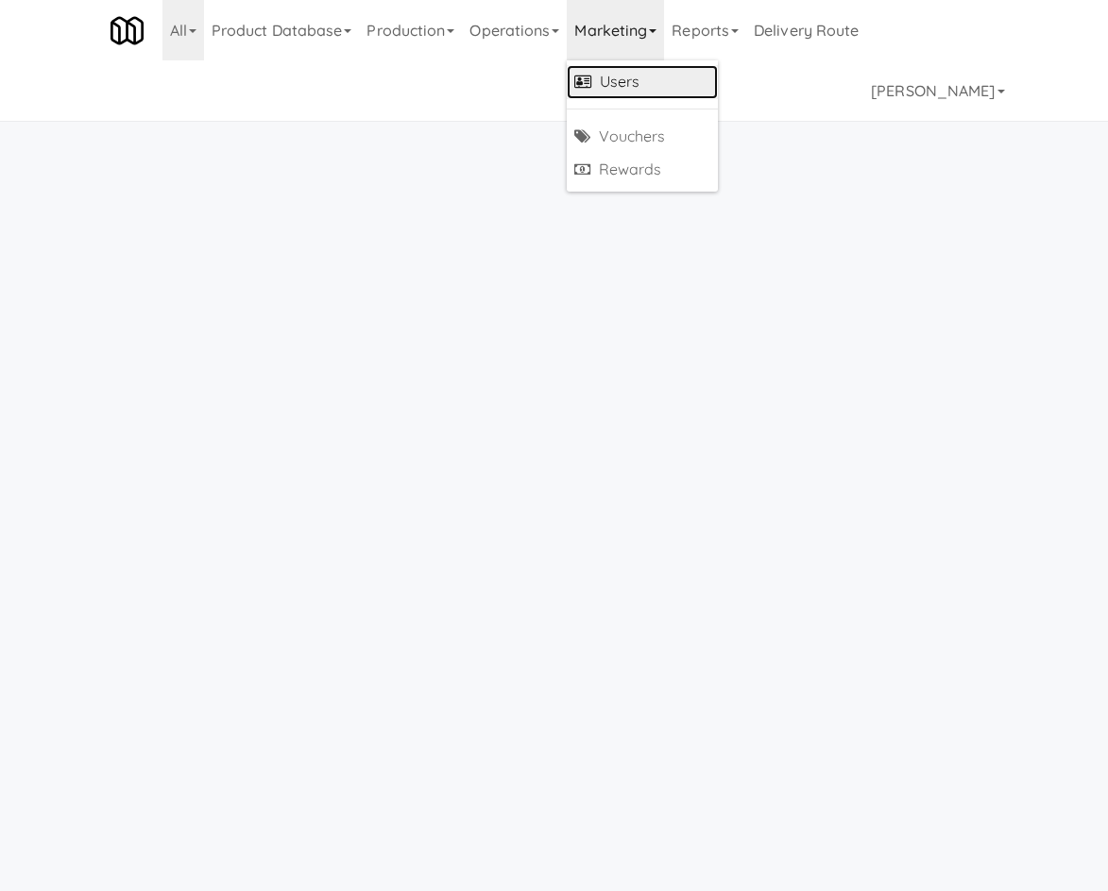
click at [641, 72] on link "Users" at bounding box center [642, 82] width 151 height 34
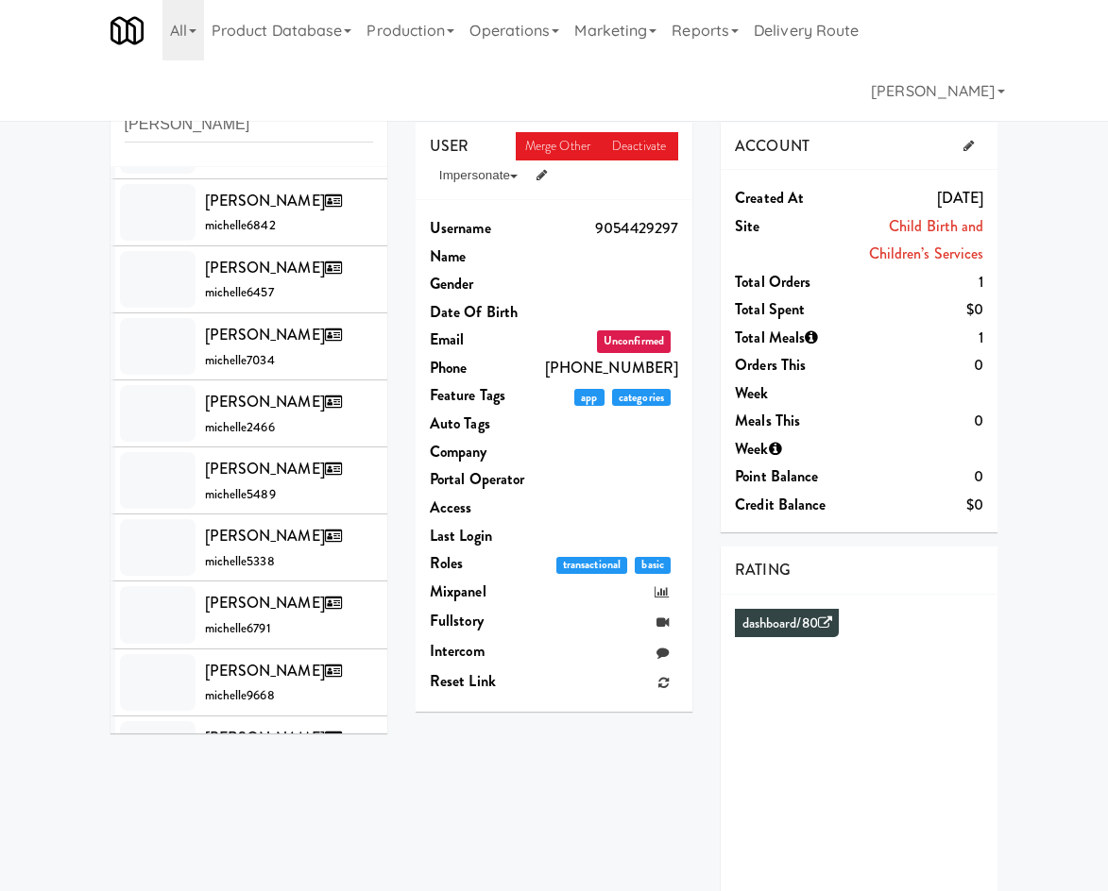
scroll to position [1102, 0]
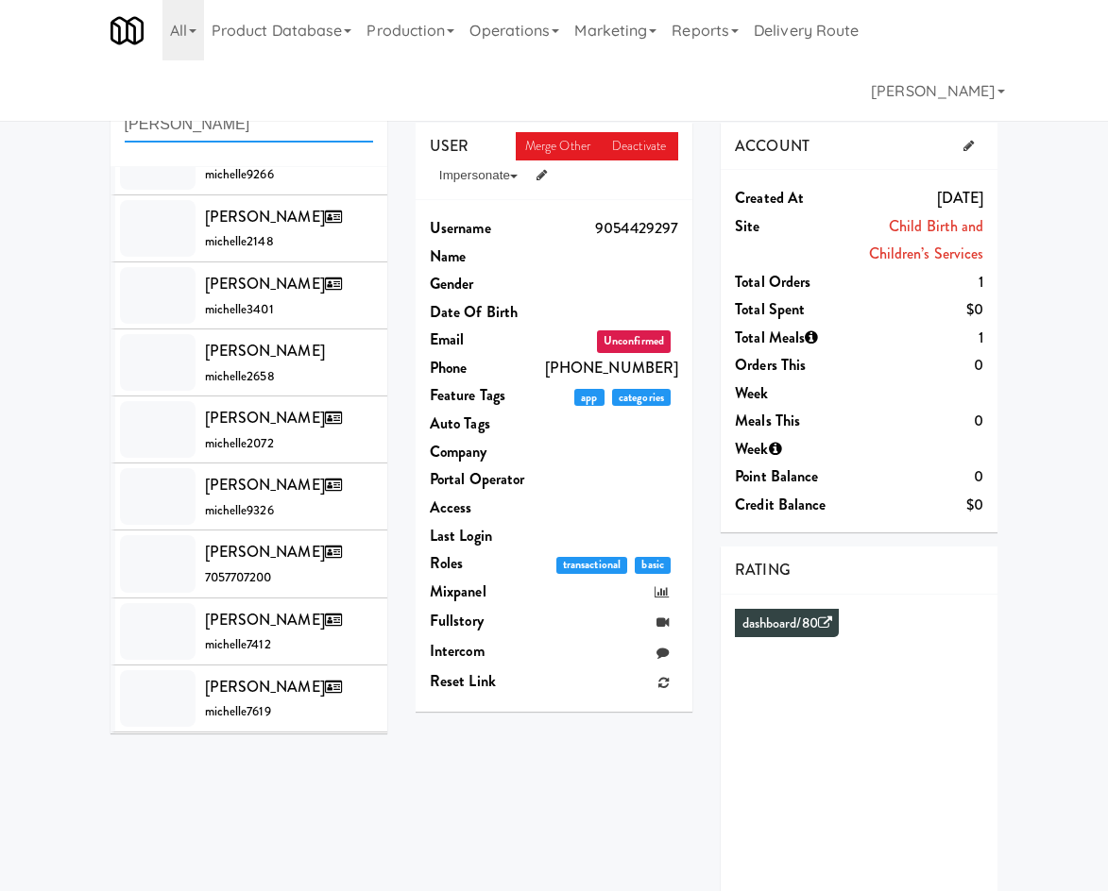
click at [236, 119] on input "michelle" at bounding box center [249, 125] width 248 height 35
type input "michelle sh"
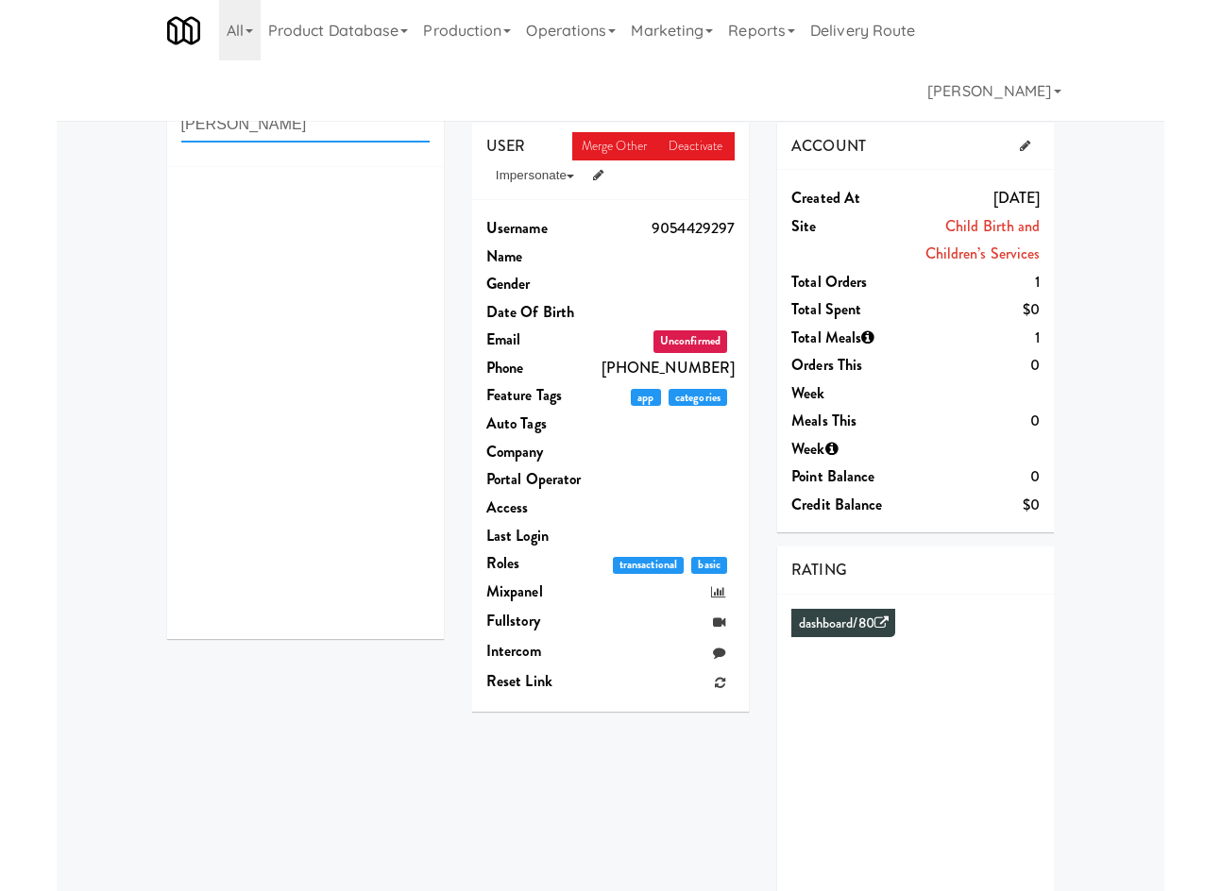
scroll to position [0, 0]
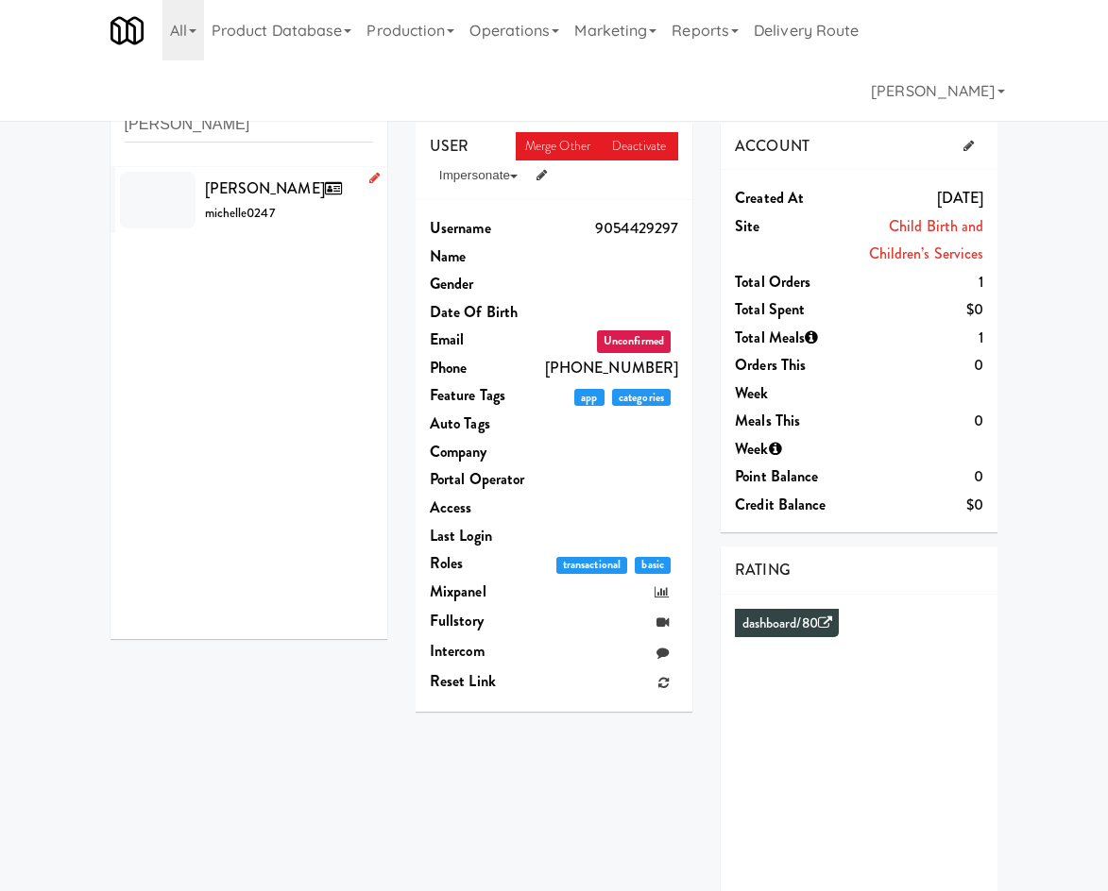
click at [248, 190] on span "Michelle Shariff" at bounding box center [277, 189] width 144 height 22
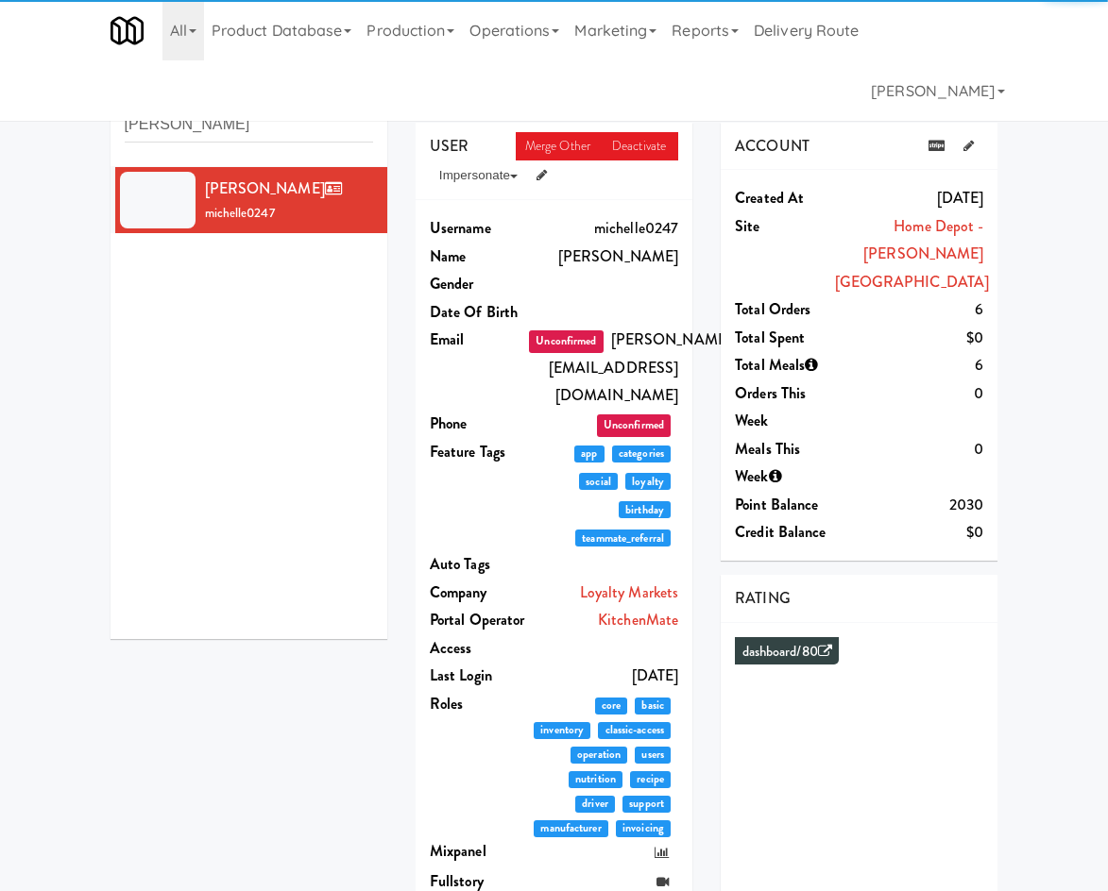
click at [551, 88] on link "Preferences" at bounding box center [584, 91] width 132 height 47
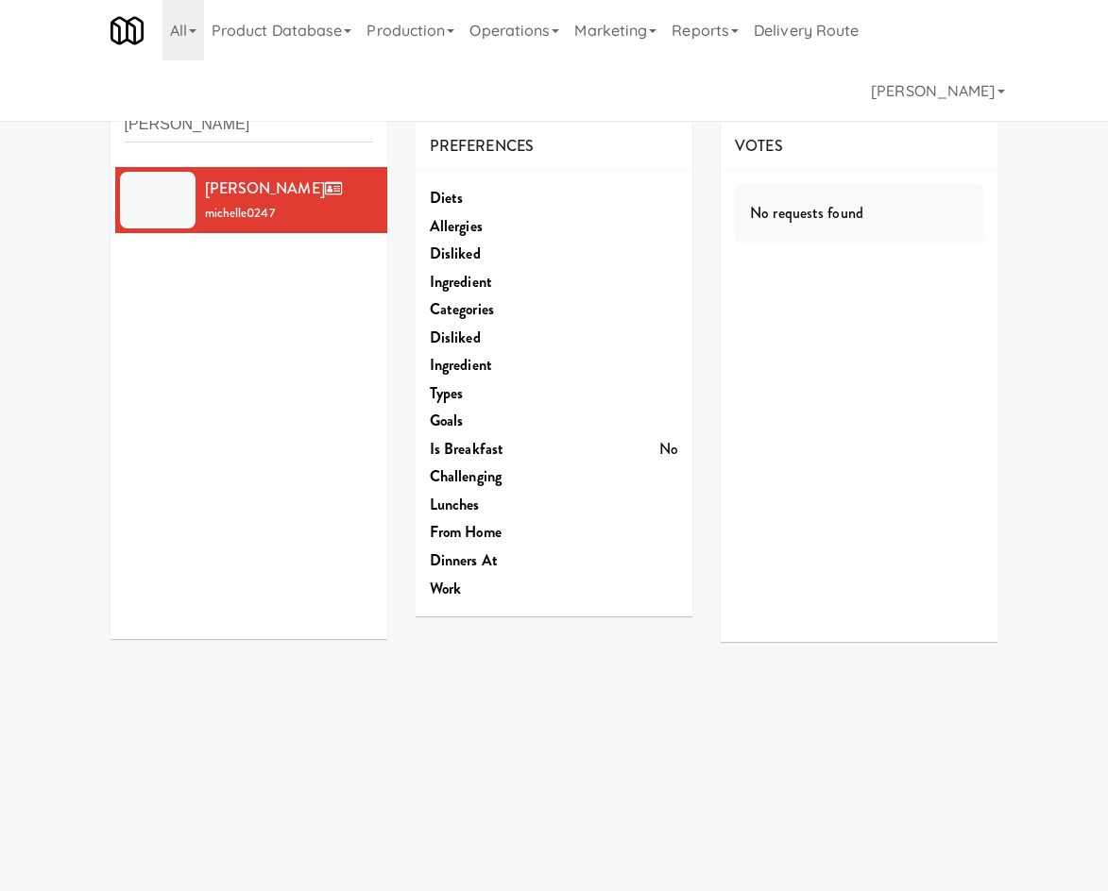
click at [460, 105] on link "Account" at bounding box center [467, 91] width 103 height 47
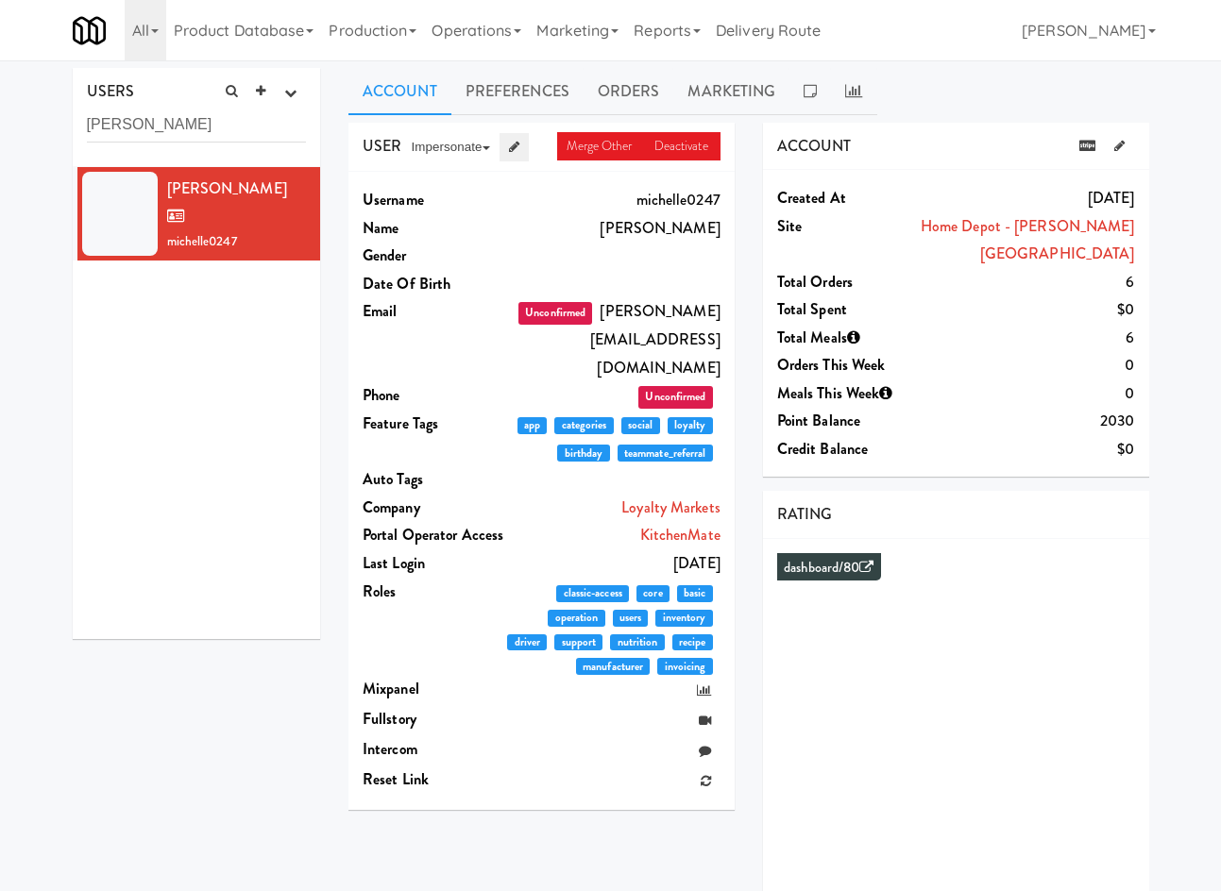
click at [526, 144] on link at bounding box center [514, 147] width 29 height 28
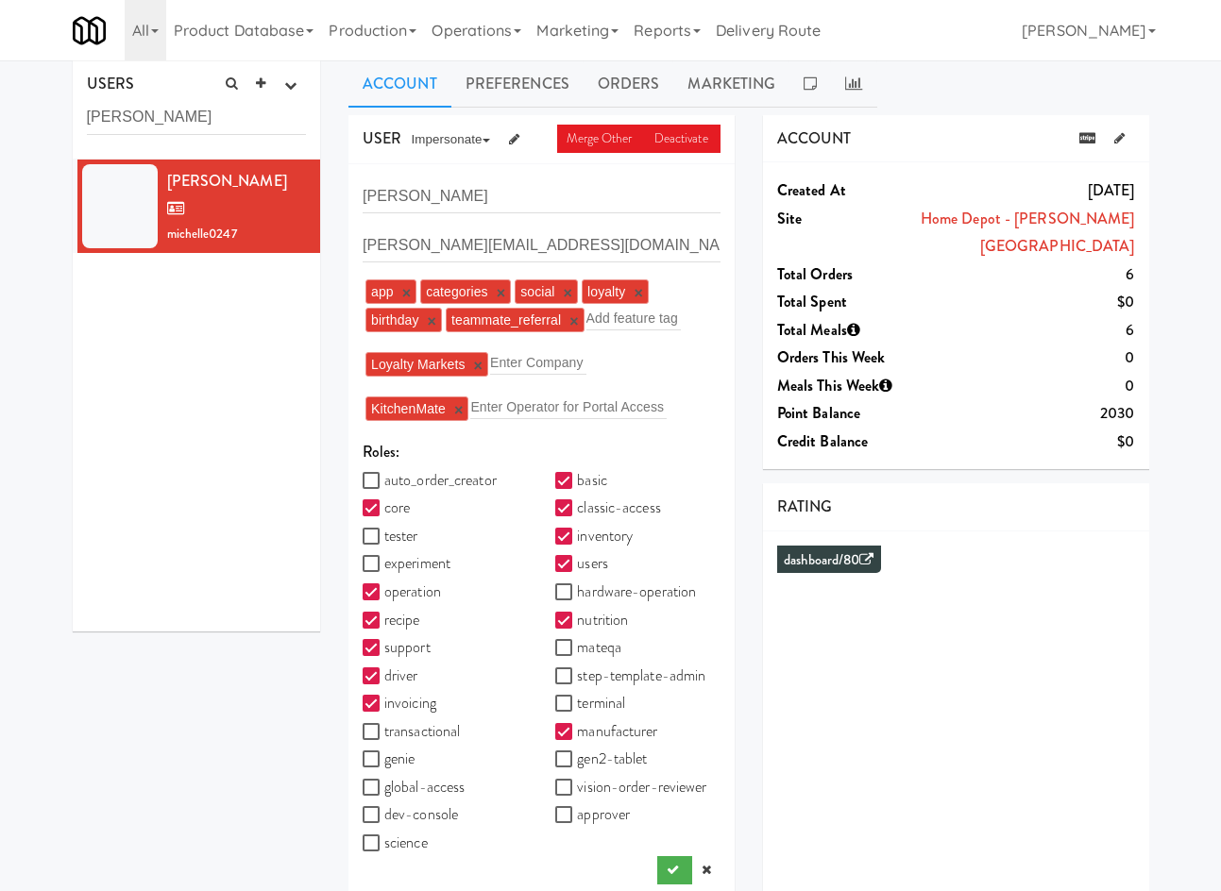
scroll to position [60, 0]
